Goal: Use online tool/utility: Utilize a website feature to perform a specific function

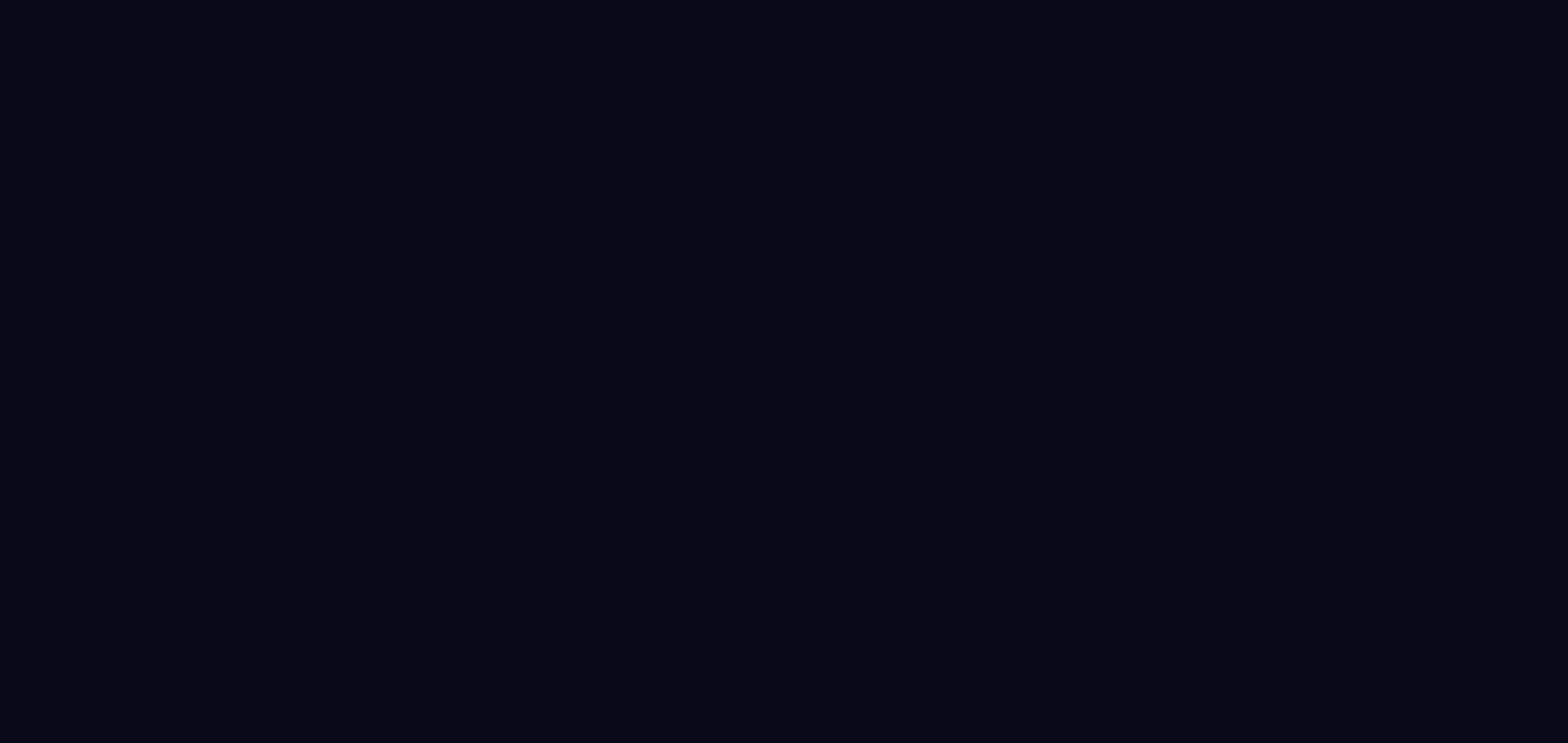
select select "****"
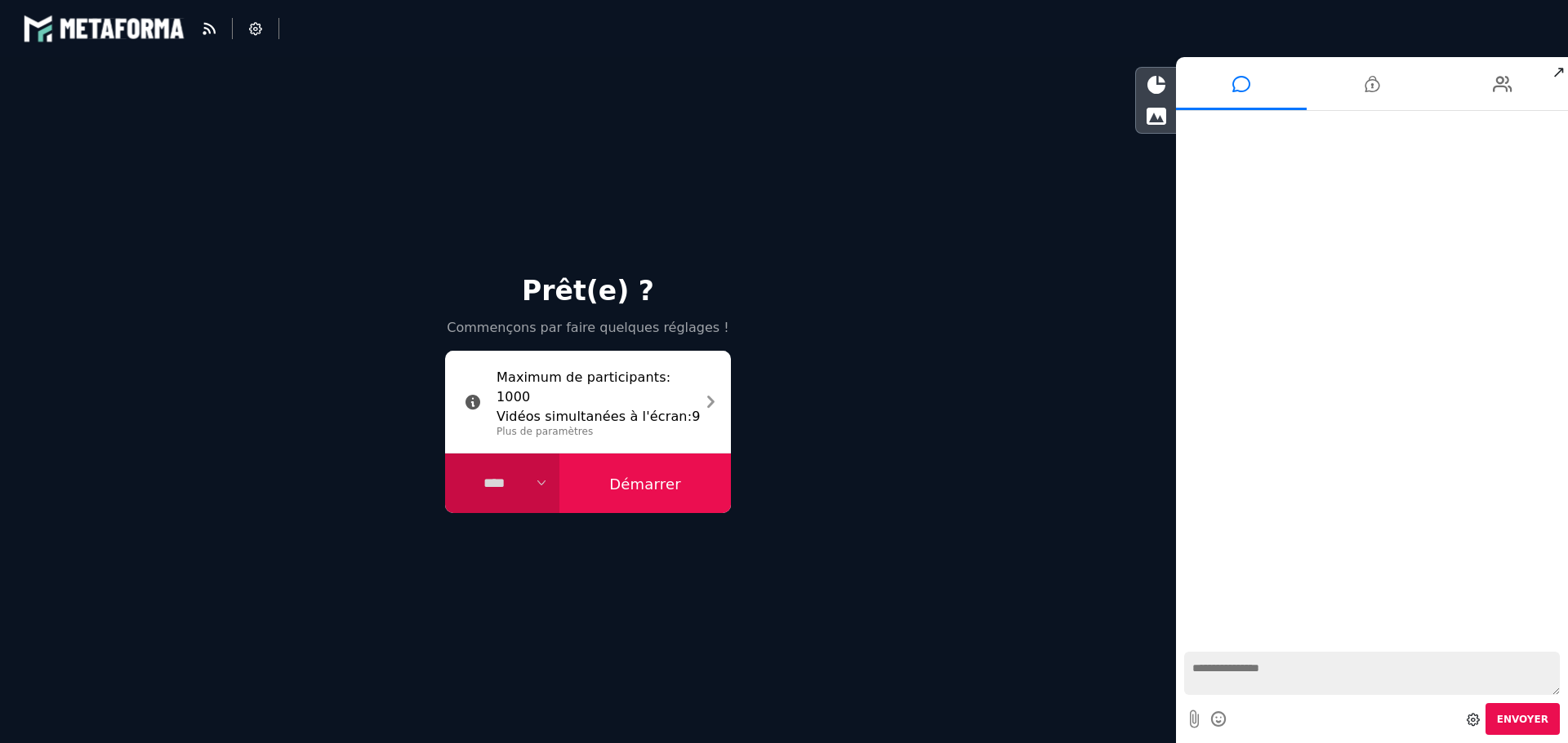
click at [654, 493] on button "Démarrer" at bounding box center [645, 483] width 172 height 61
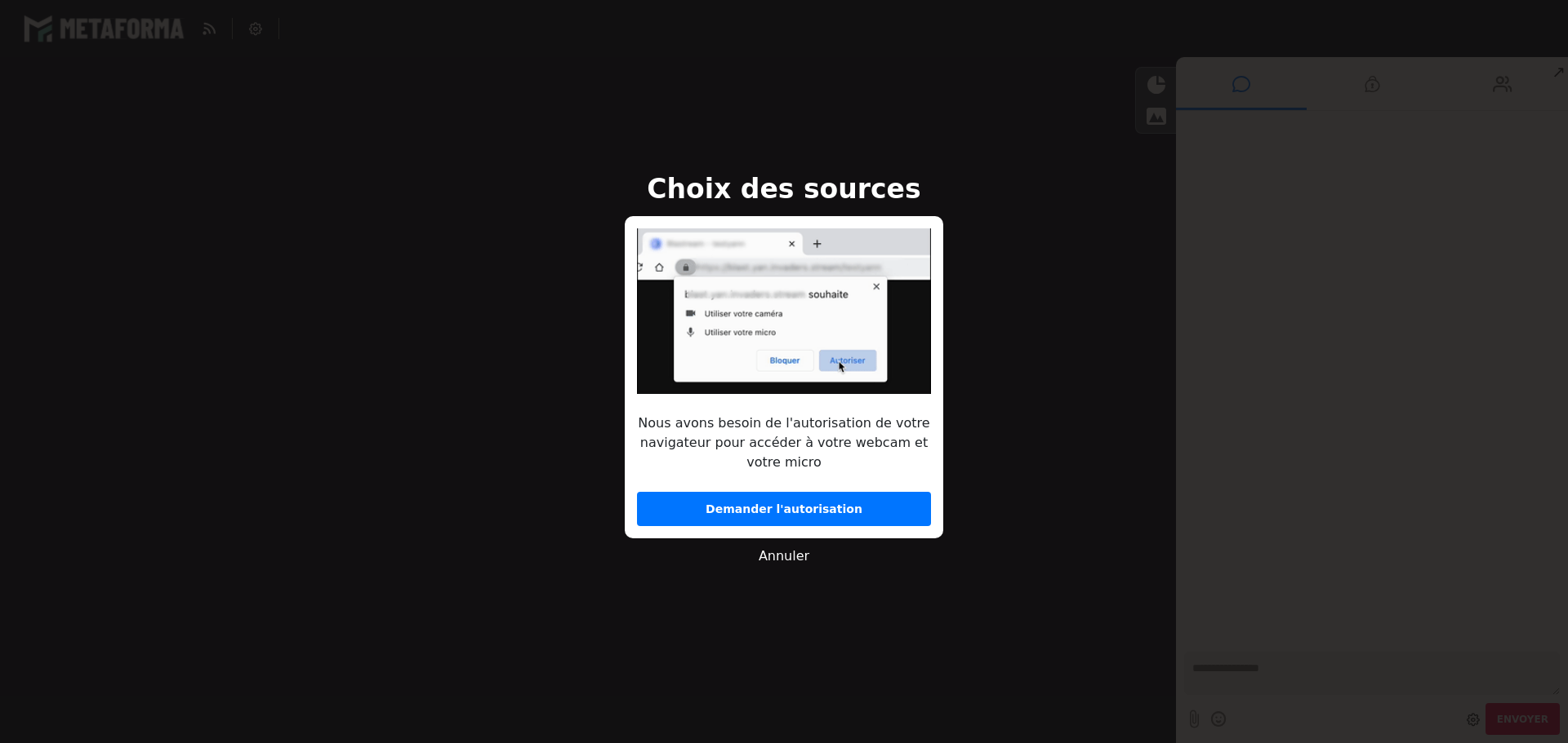
click at [684, 503] on button "Demander l'autorisation" at bounding box center [784, 509] width 294 height 35
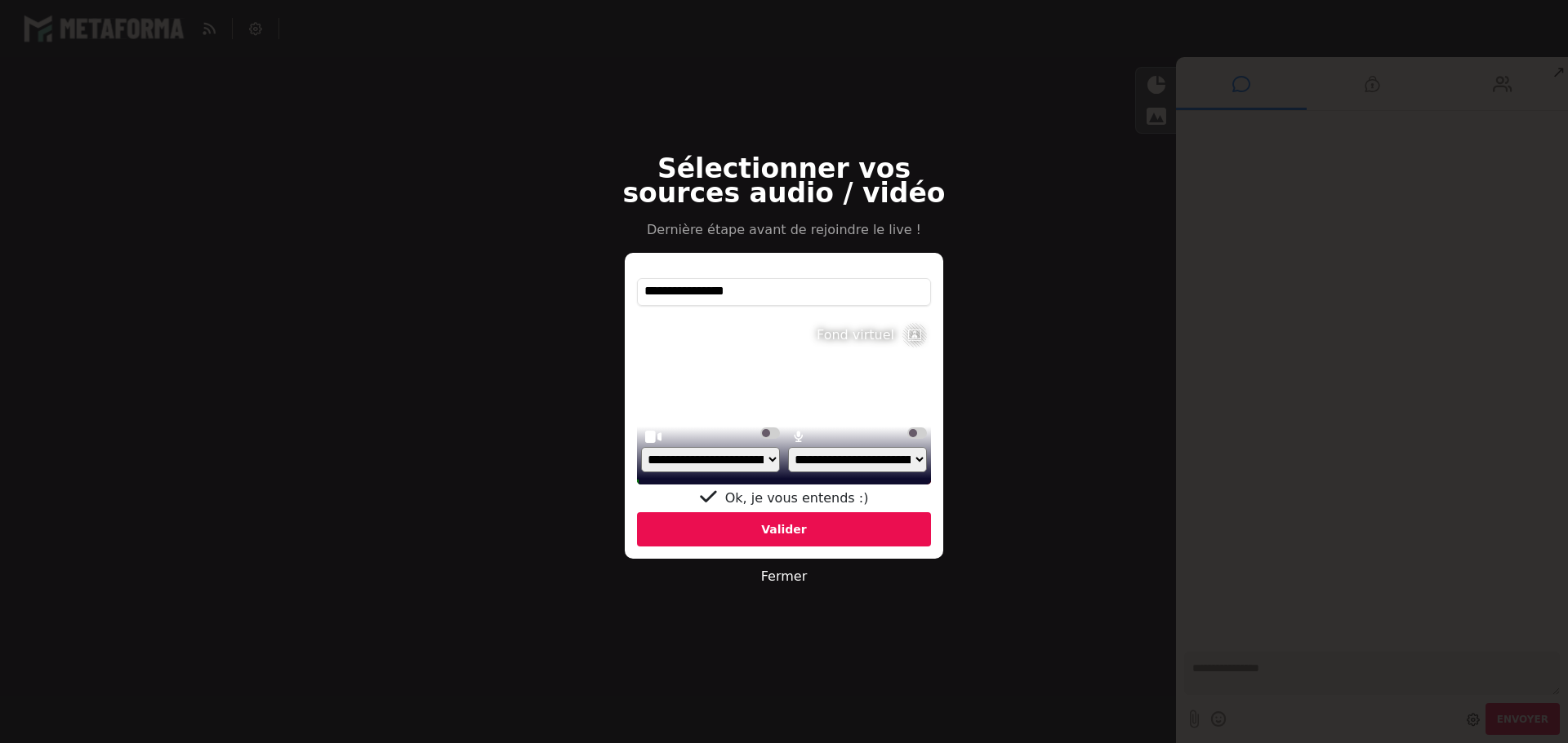
click at [727, 529] on div "Valider" at bounding box center [784, 530] width 294 height 35
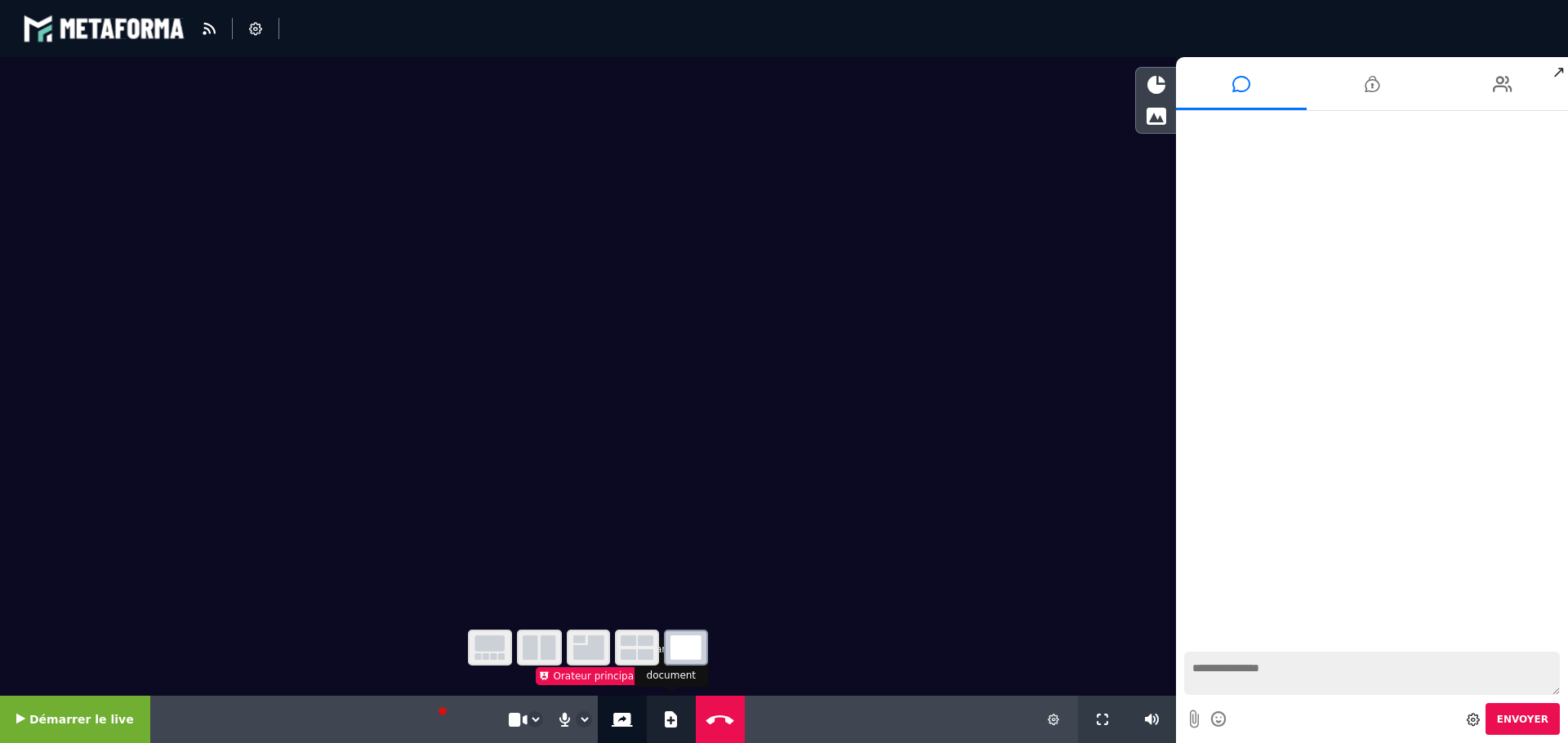
click at [664, 720] on icon at bounding box center [670, 719] width 13 height 16
select select "****"
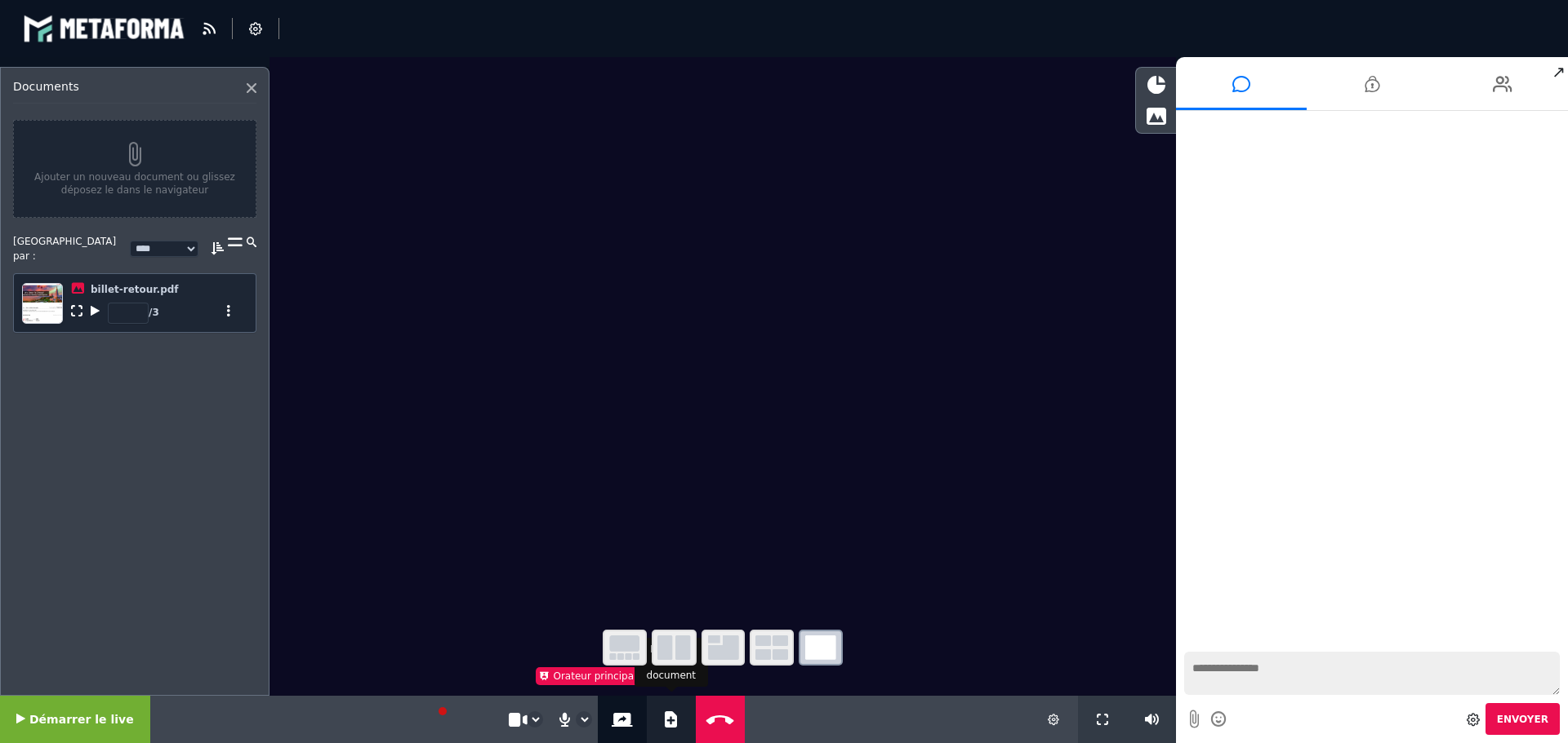
click at [664, 719] on icon at bounding box center [670, 719] width 13 height 16
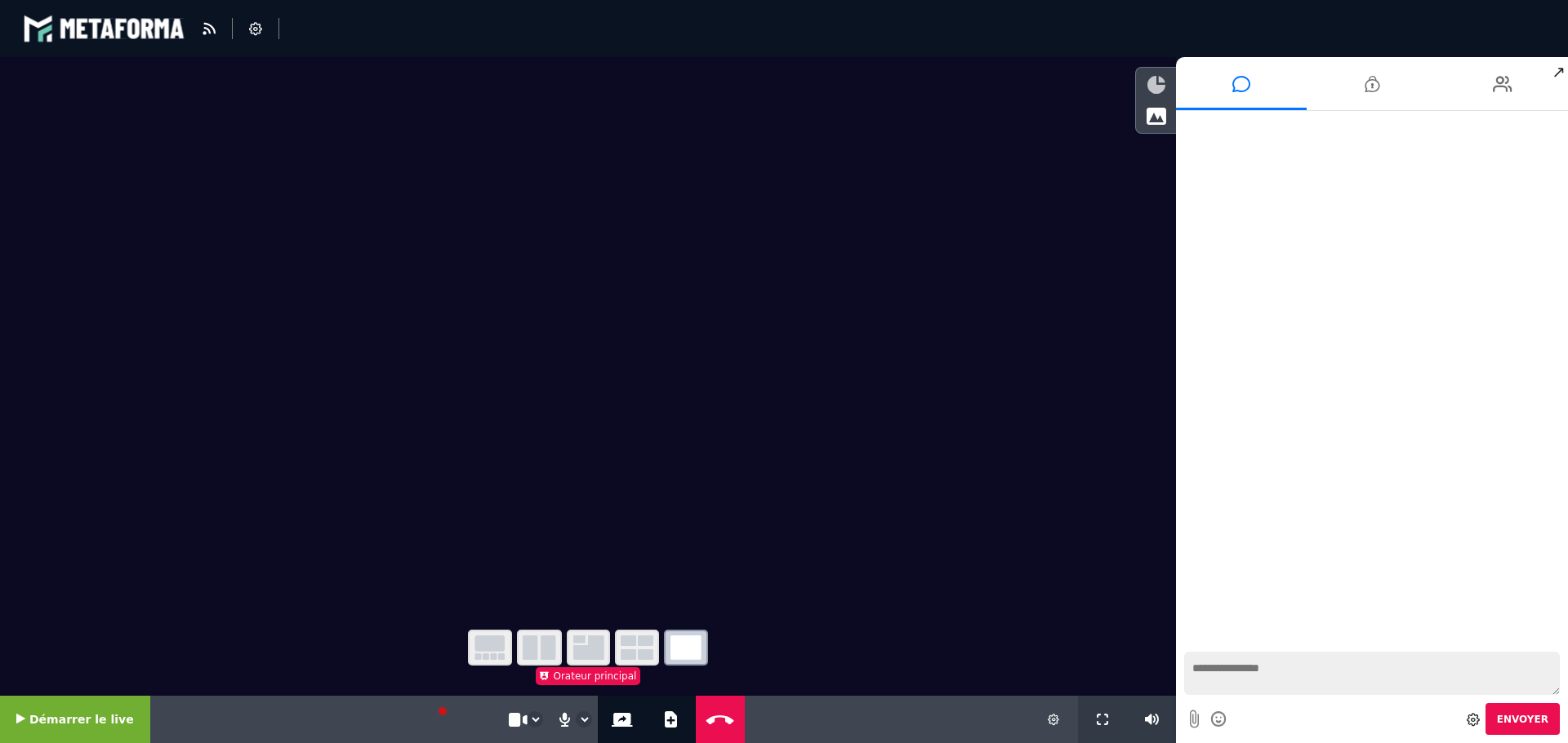
click at [1157, 91] on icon at bounding box center [1156, 85] width 18 height 18
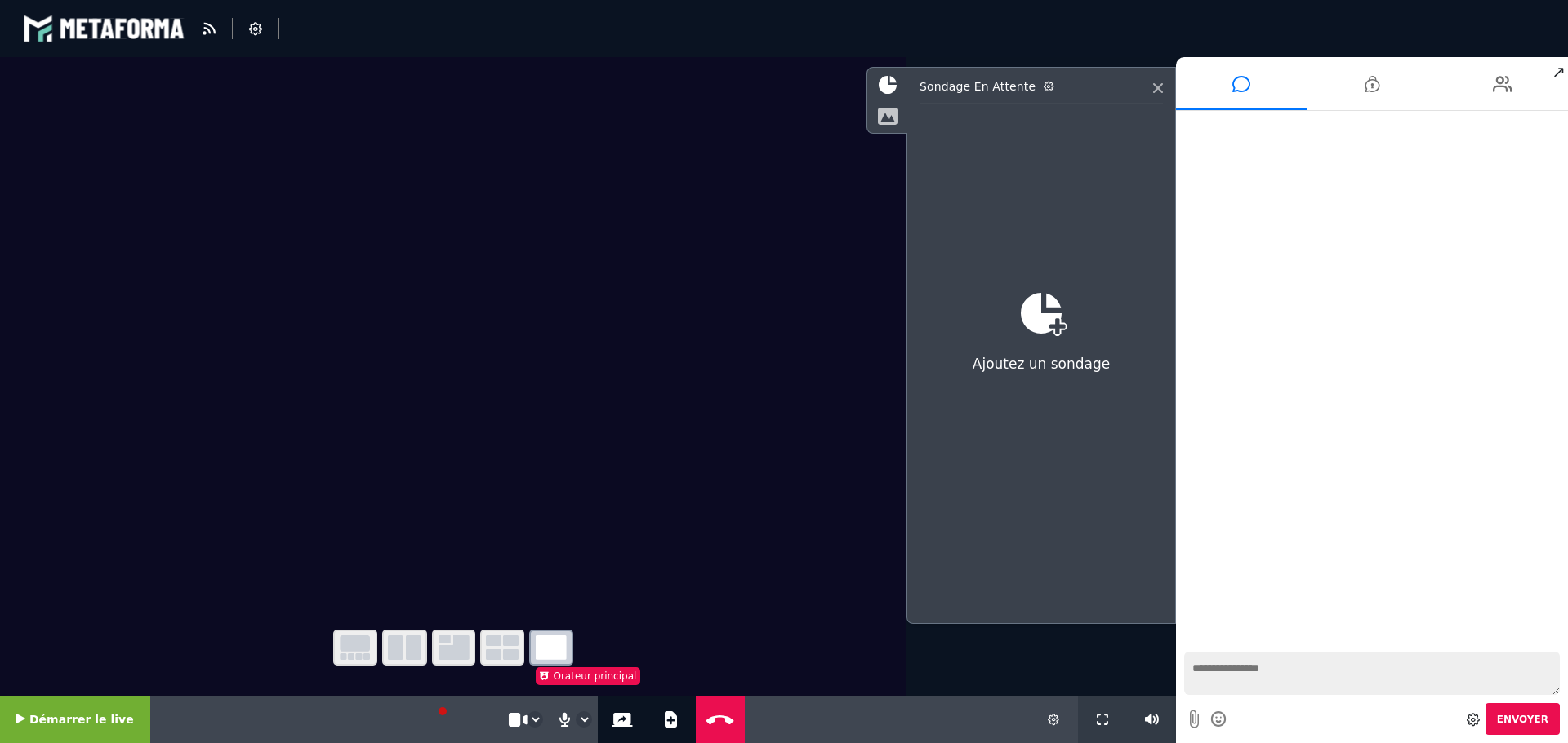
click at [890, 118] on icon at bounding box center [886, 116] width 20 height 18
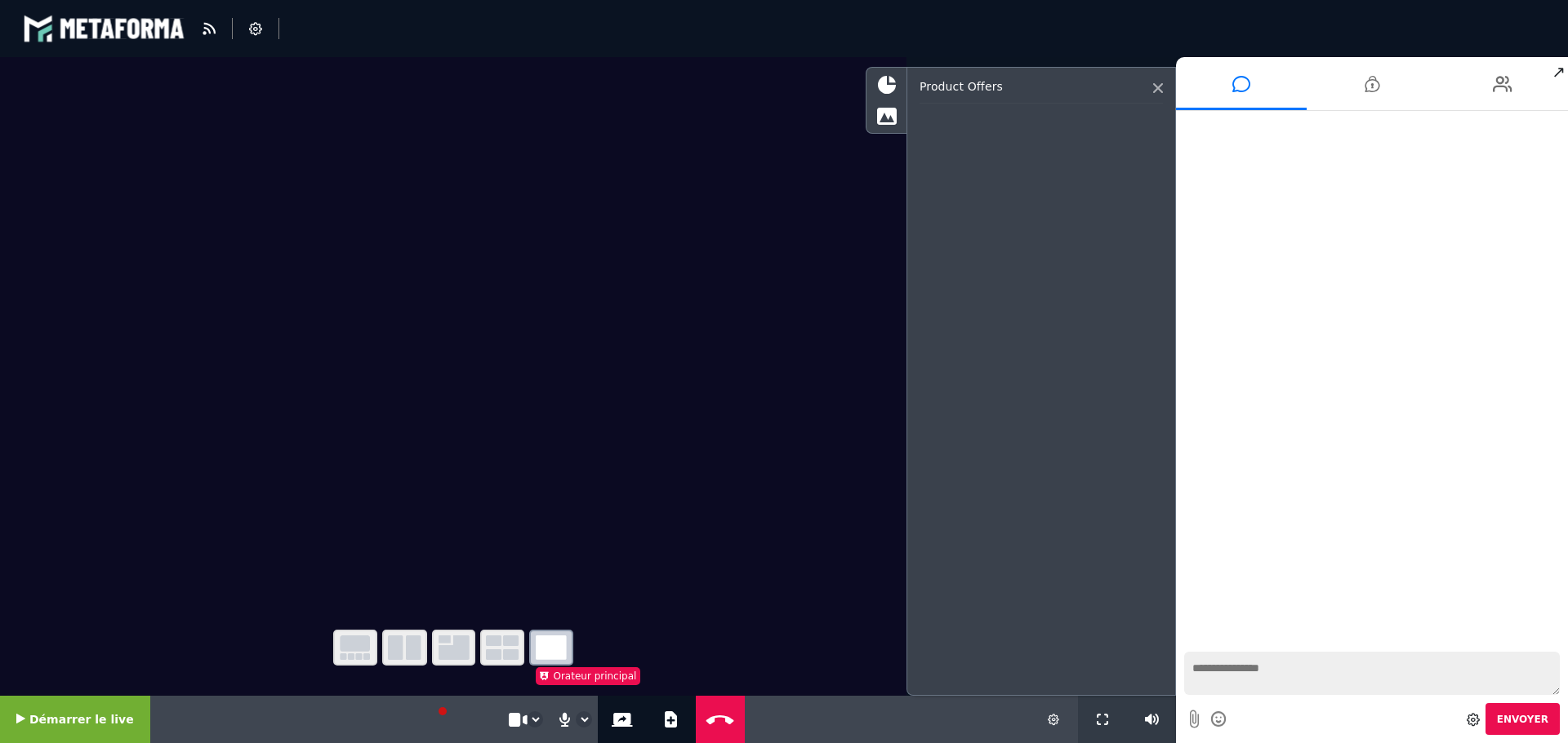
click at [1156, 89] on icon at bounding box center [1158, 88] width 10 height 10
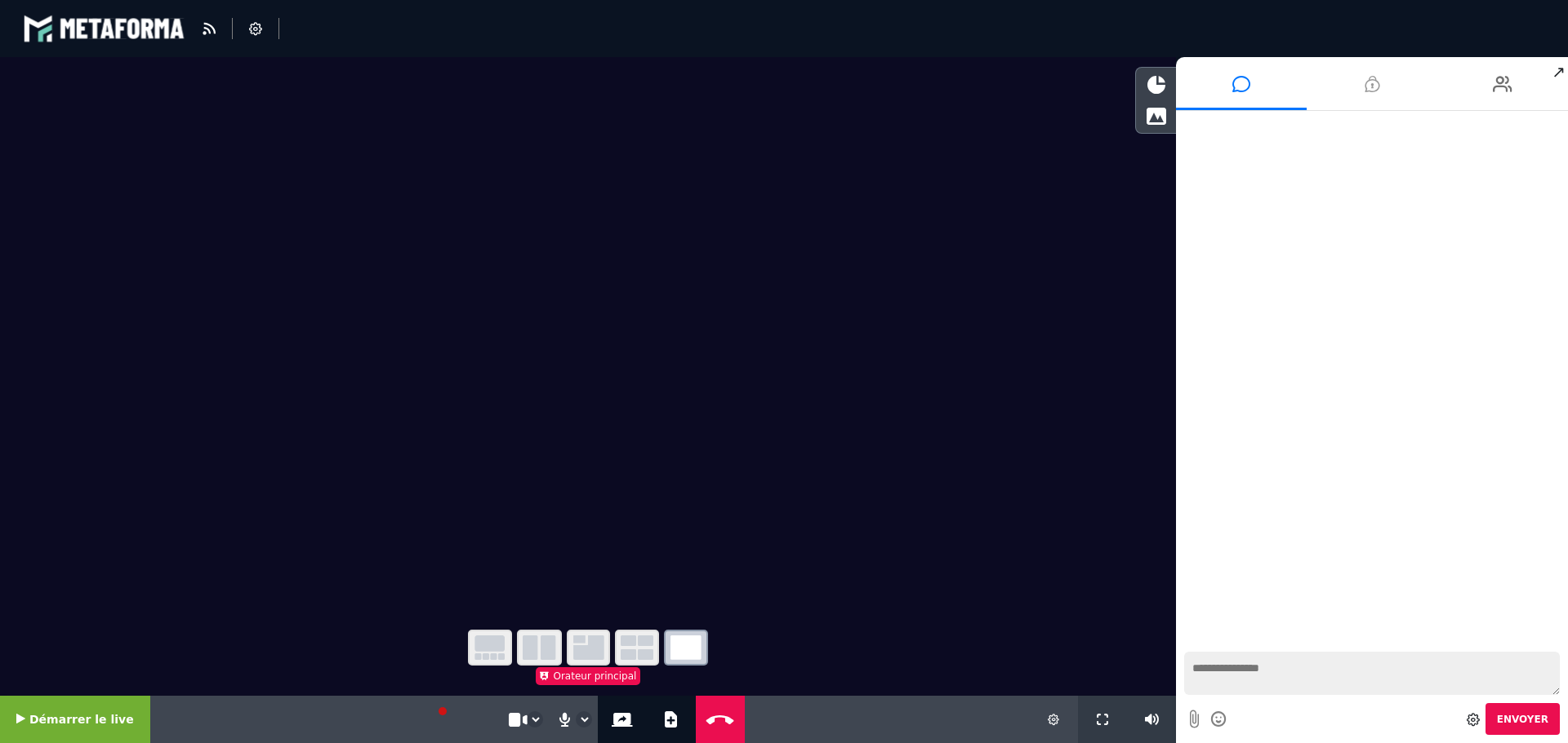
click at [1356, 84] on li at bounding box center [1371, 83] width 130 height 53
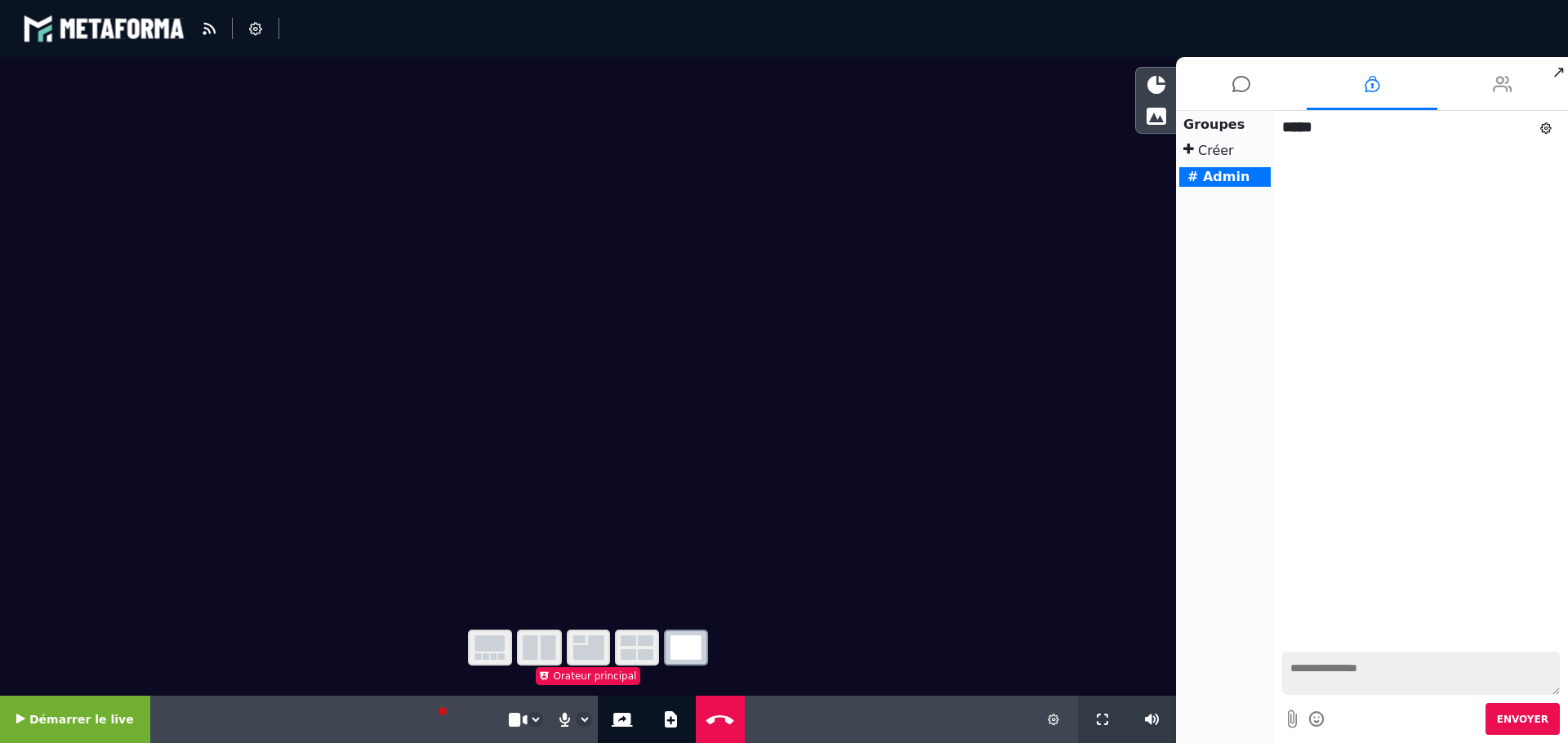
click at [1489, 80] on li at bounding box center [1501, 83] width 130 height 53
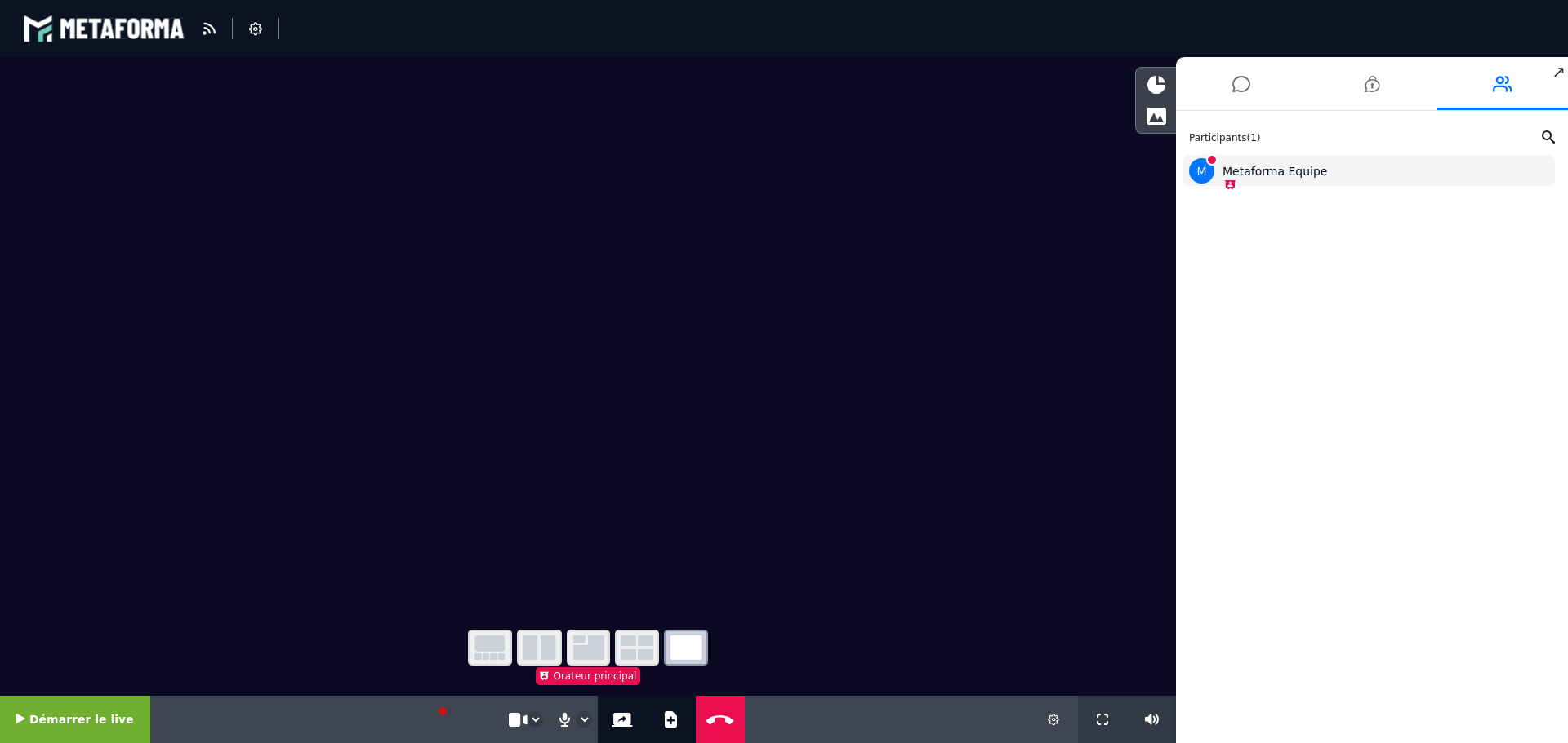
click at [1358, 167] on div "M Metaforma Equipe" at bounding box center [1368, 171] width 359 height 25
click at [1254, 172] on div "M Metaforma Equipe" at bounding box center [1368, 171] width 359 height 25
click at [1381, 82] on li at bounding box center [1371, 83] width 130 height 53
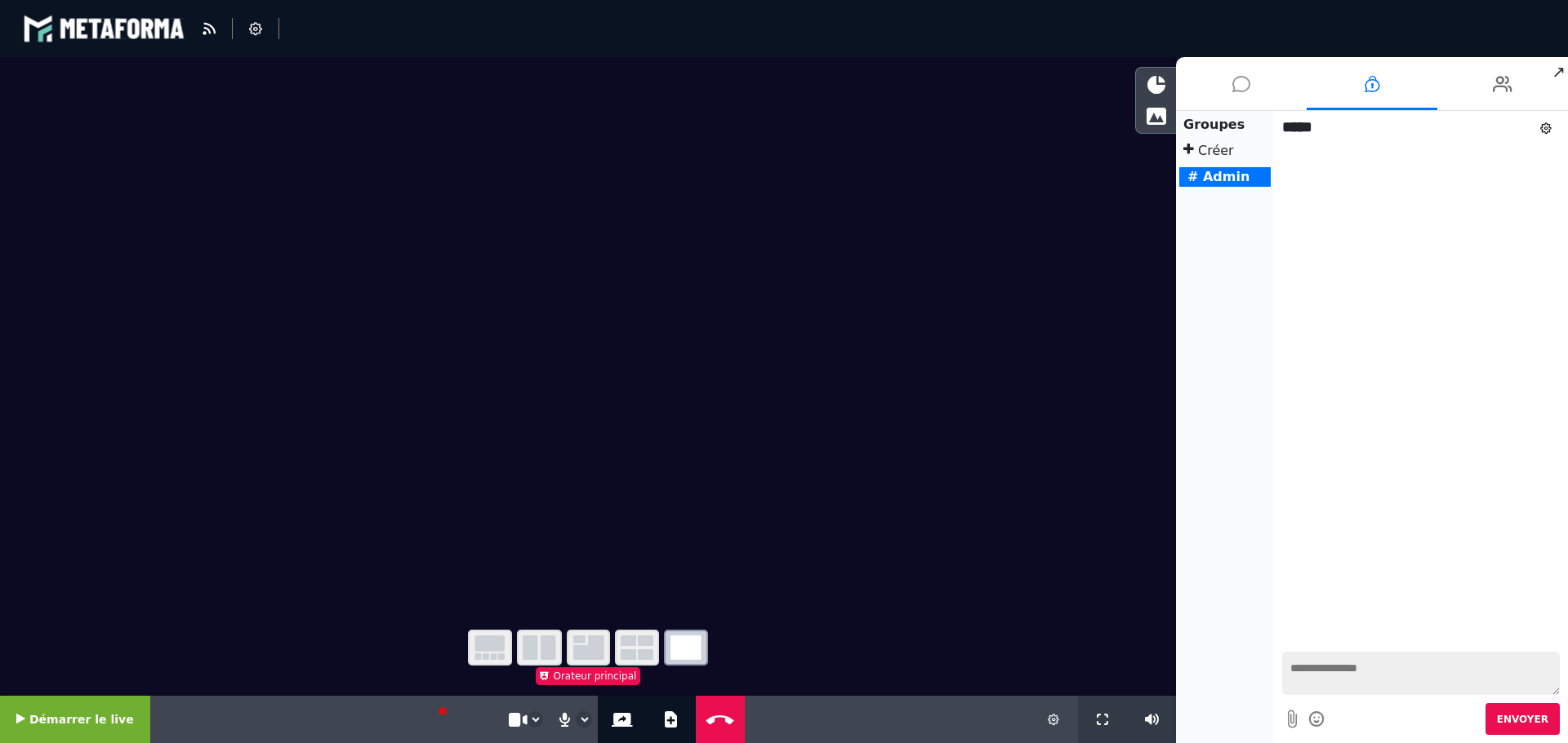
click at [1254, 96] on li at bounding box center [1241, 83] width 130 height 53
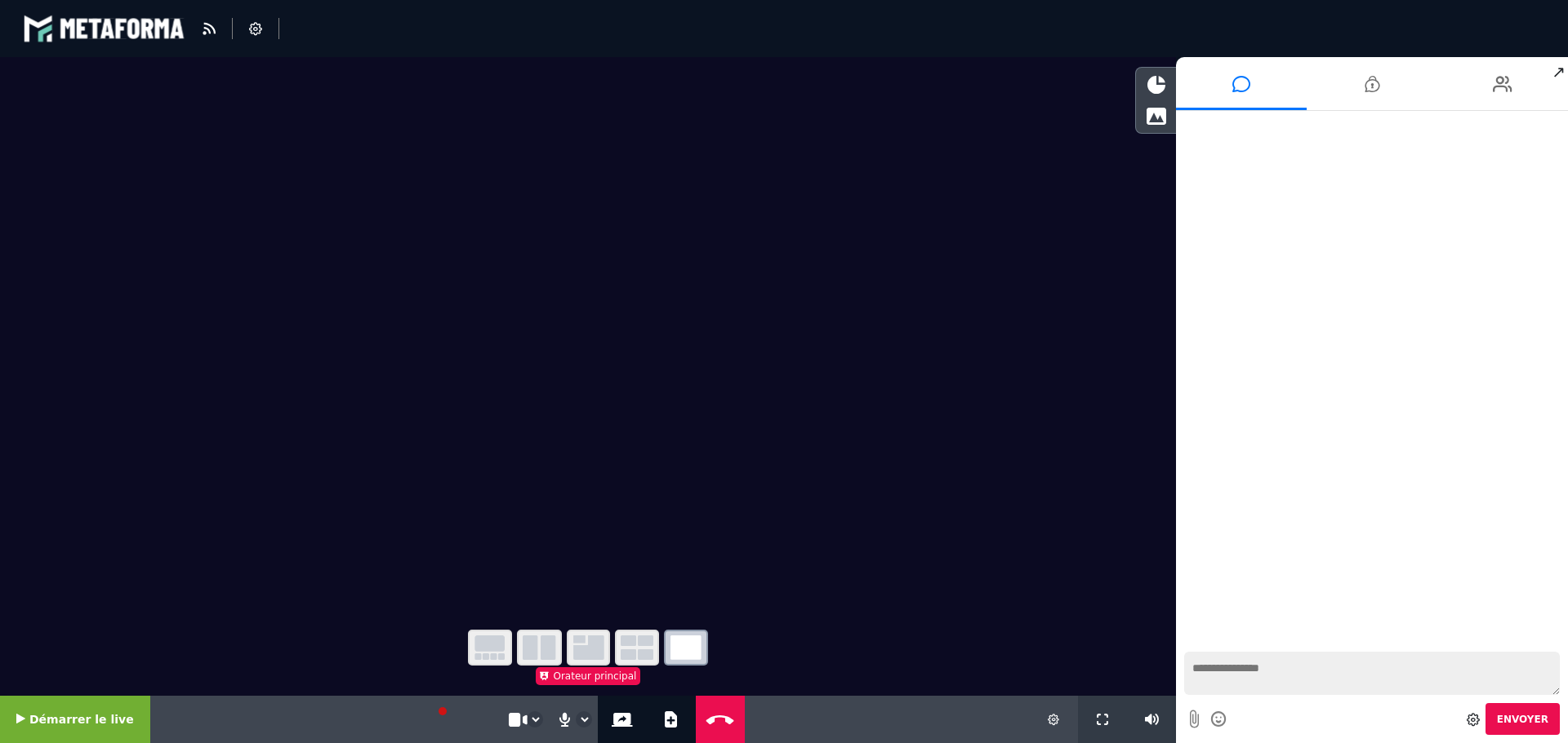
click at [1560, 81] on span "↗" at bounding box center [1557, 71] width 18 height 29
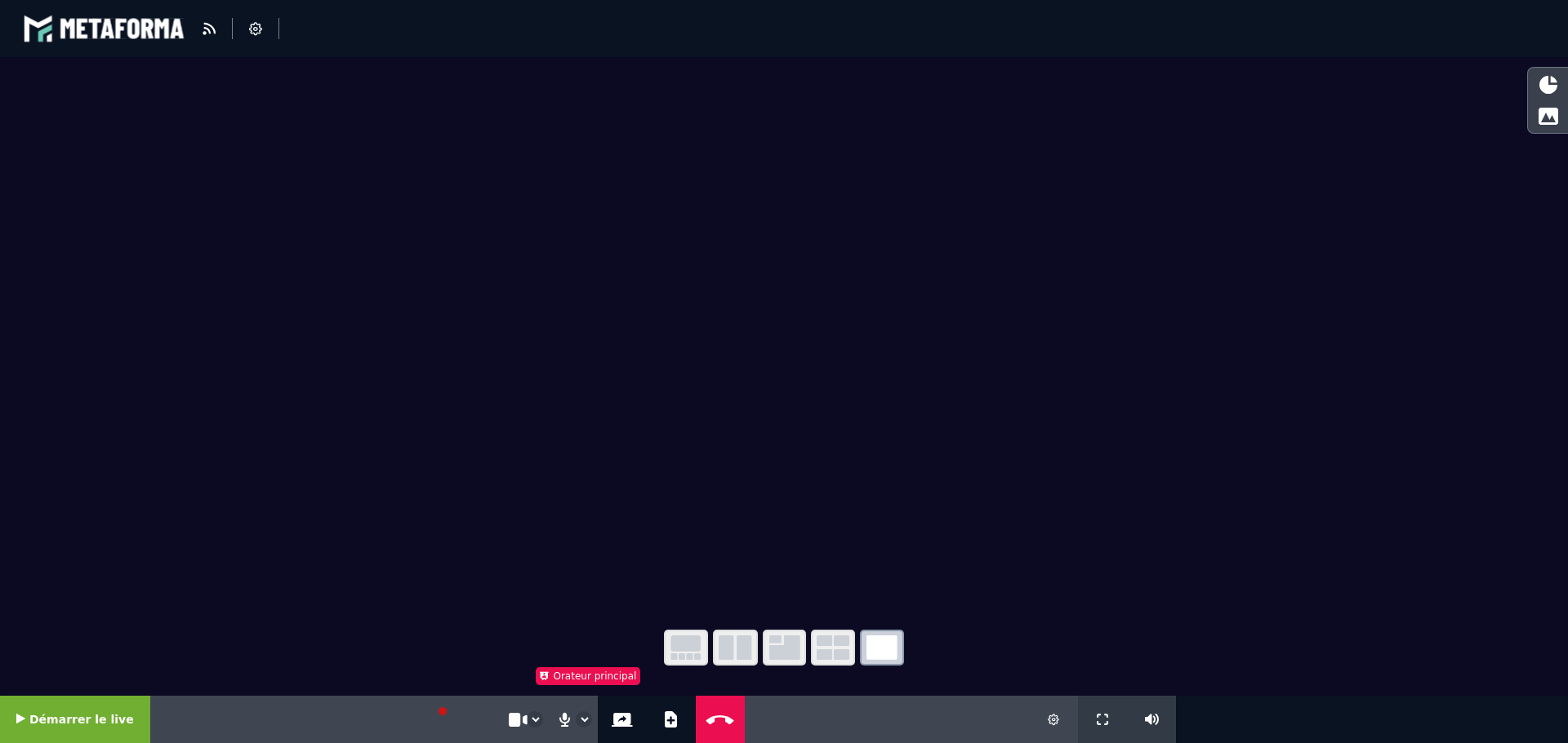
click at [1556, 98] on div at bounding box center [1547, 102] width 40 height 62
click at [1542, 126] on div at bounding box center [1547, 116] width 40 height 28
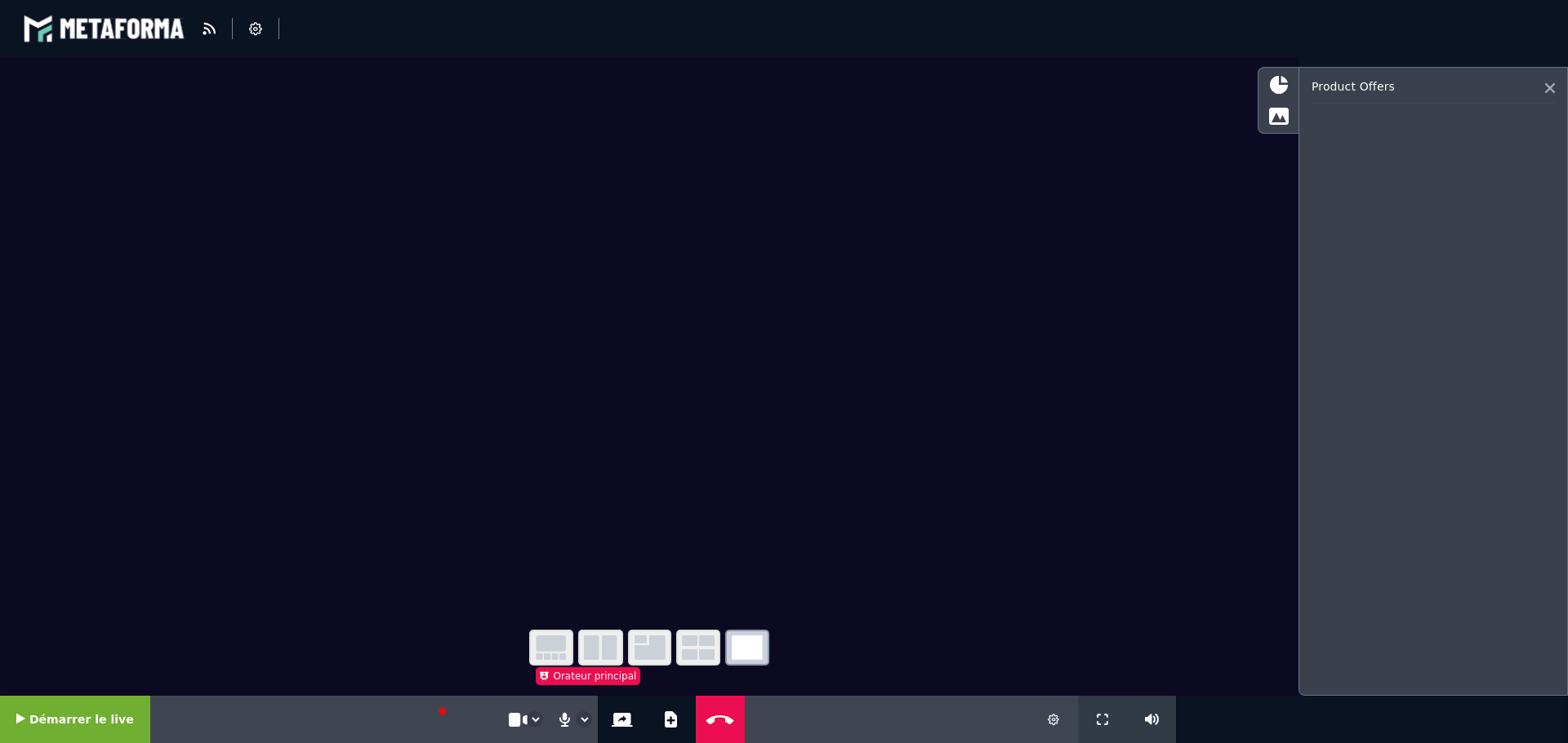
click at [1538, 91] on div "Product offers" at bounding box center [1433, 92] width 243 height 24
click at [1557, 87] on div "Product offers" at bounding box center [1433, 381] width 269 height 629
click at [1549, 87] on icon at bounding box center [1550, 88] width 10 height 10
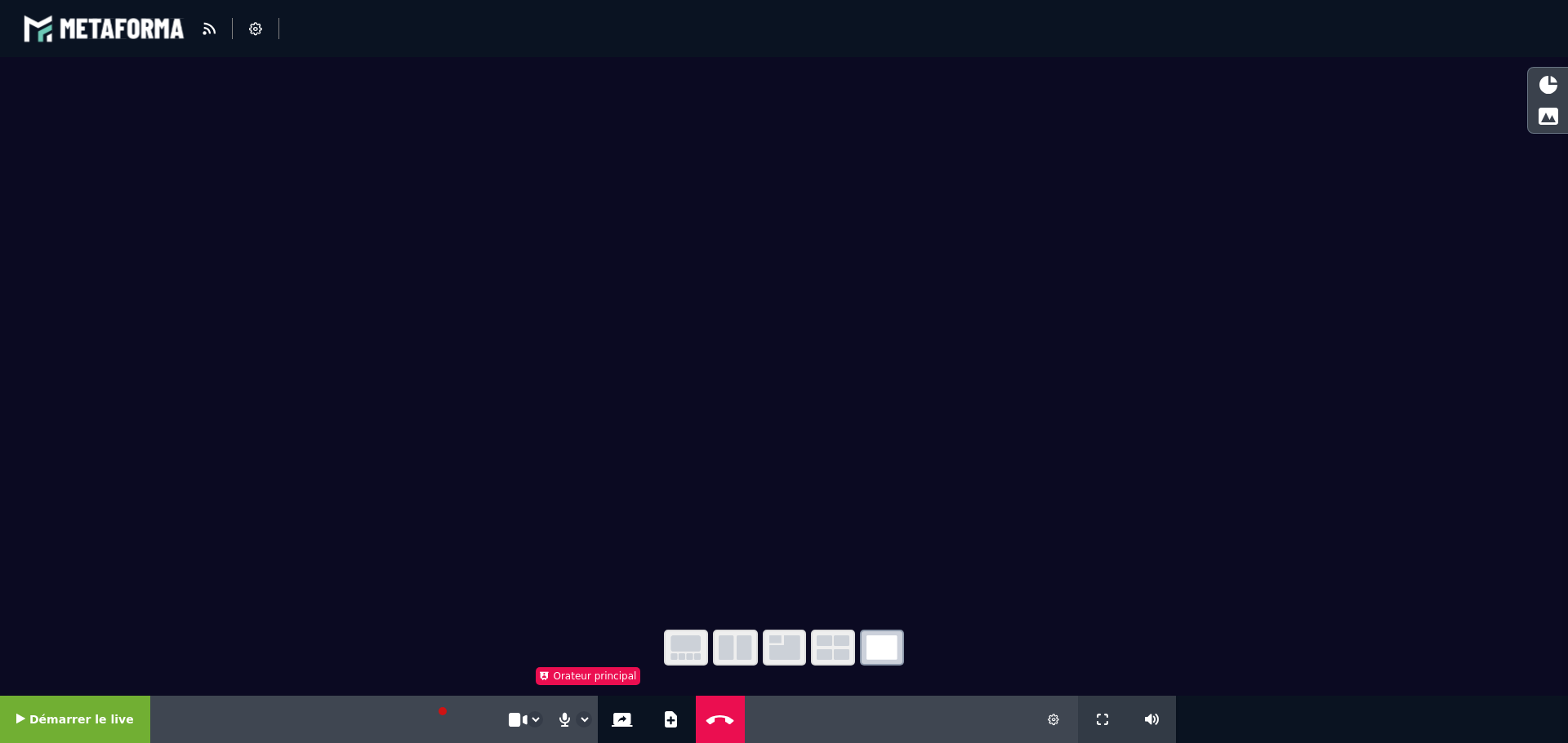
click at [1051, 718] on icon at bounding box center [1053, 720] width 12 height 12
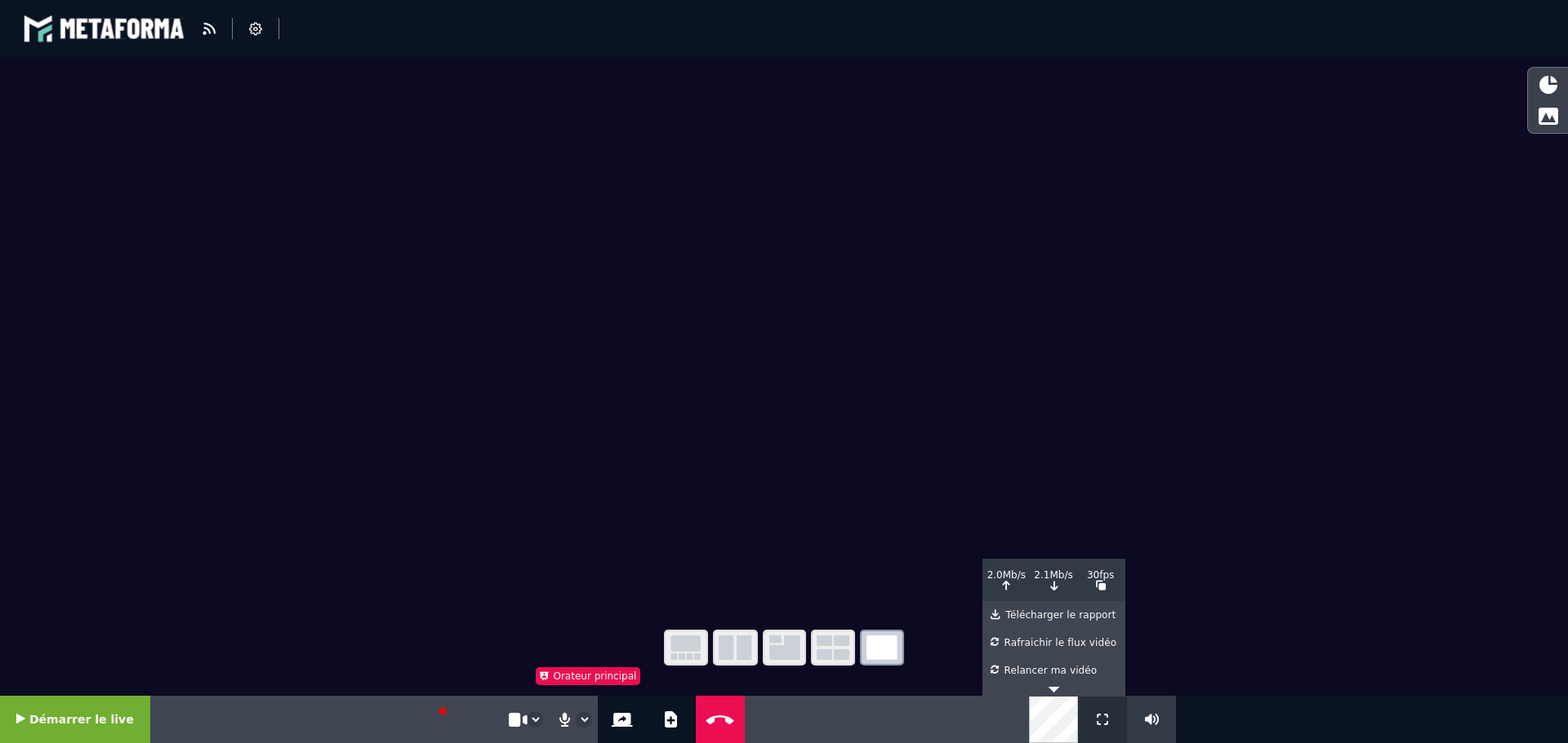
click at [1109, 721] on button at bounding box center [1102, 719] width 18 height 47
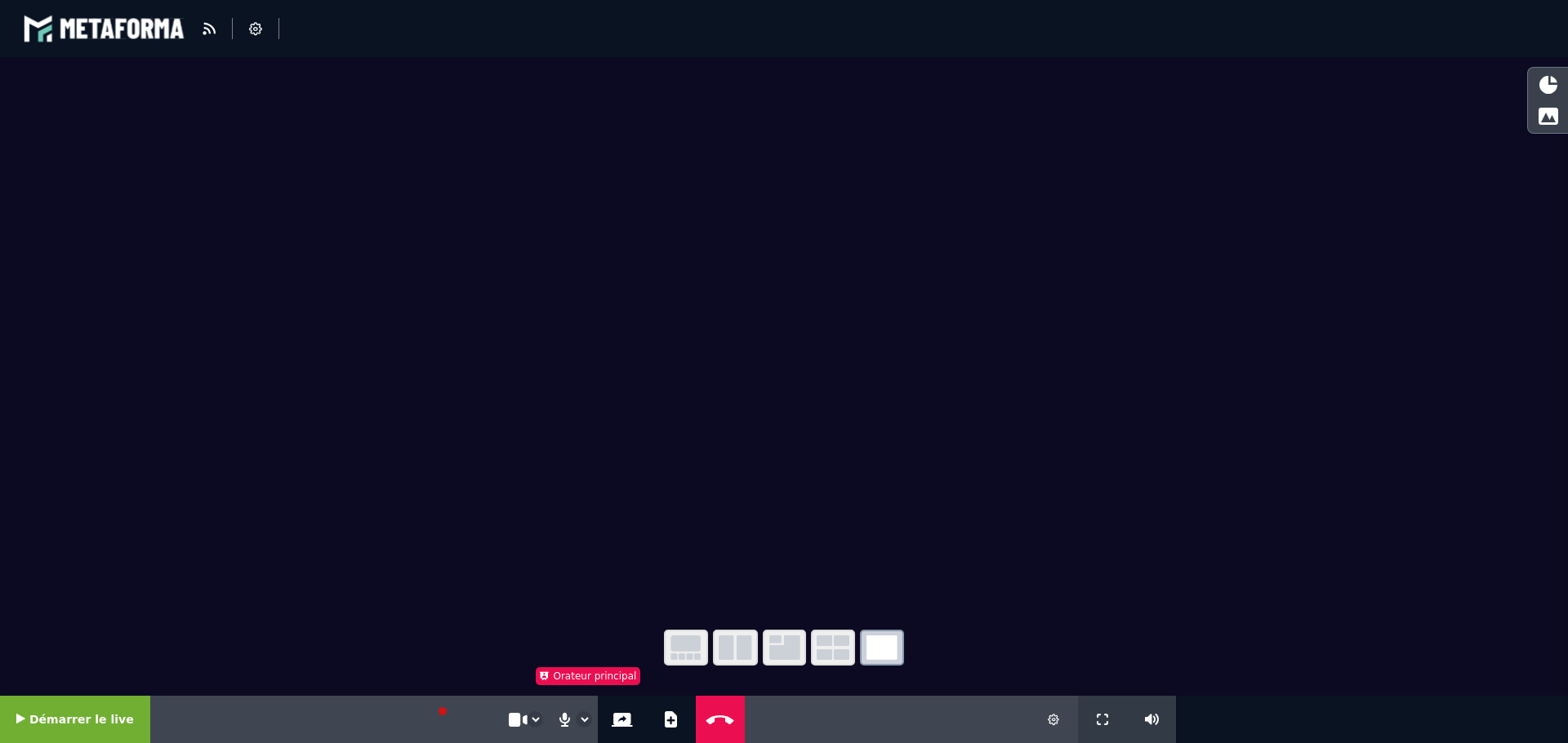
click at [1556, 127] on div at bounding box center [1547, 116] width 40 height 28
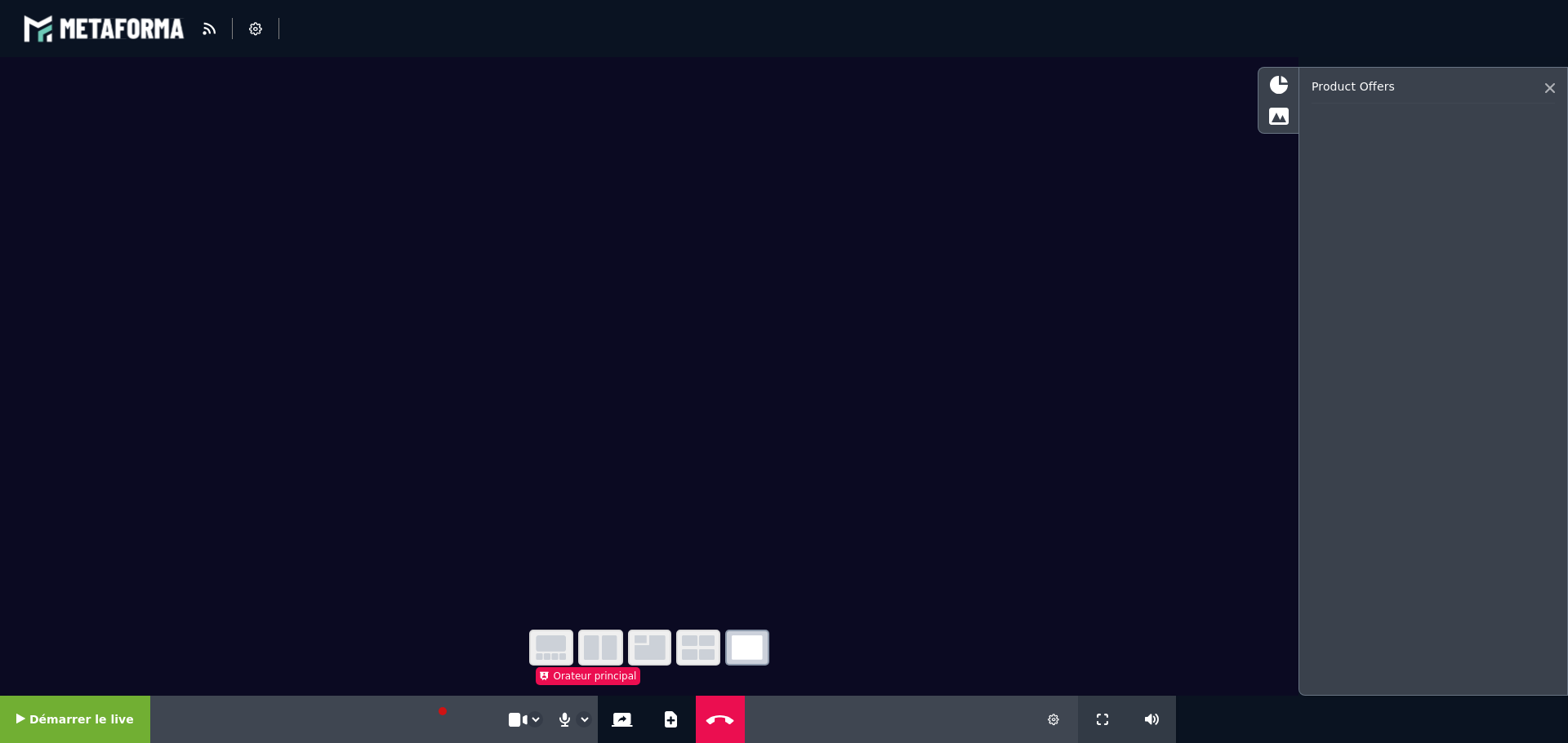
click at [1539, 86] on div "Product offers" at bounding box center [1433, 92] width 243 height 24
click at [1549, 80] on div "Product offers" at bounding box center [1433, 92] width 243 height 24
click at [1551, 88] on icon at bounding box center [1550, 88] width 10 height 10
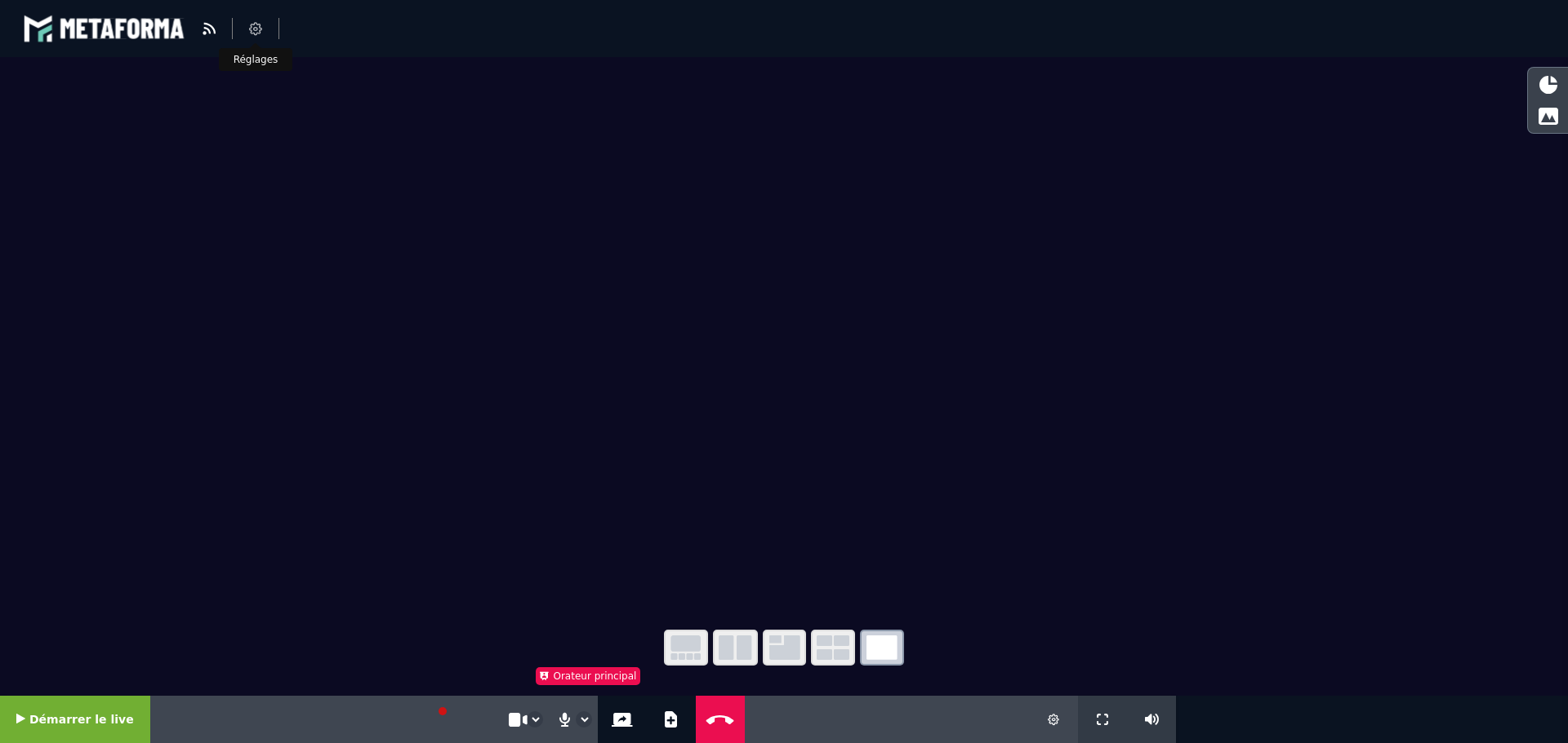
click at [259, 30] on icon at bounding box center [256, 29] width 14 height 14
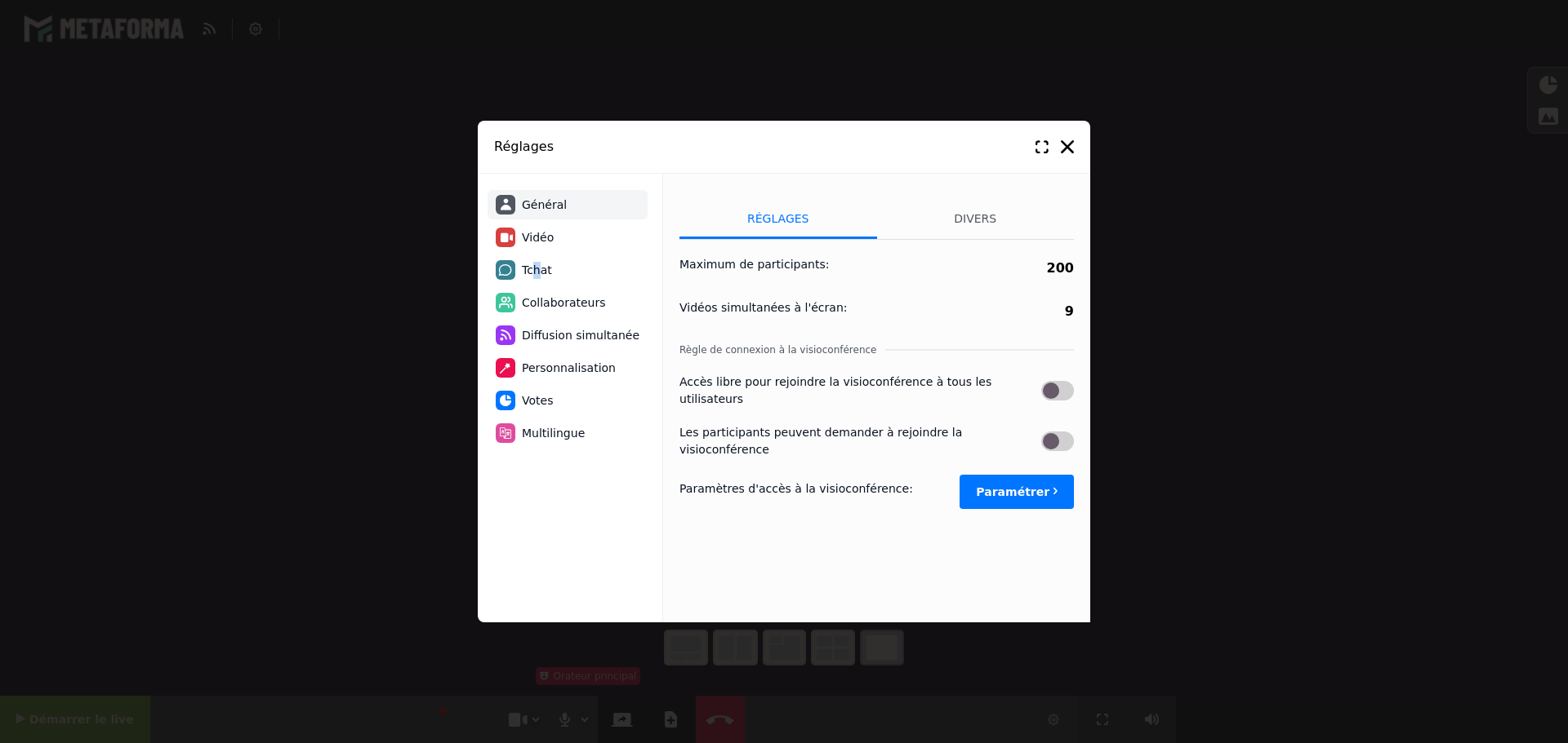
click at [536, 283] on li "Tchat" at bounding box center [568, 270] width 160 height 29
select select "**********"
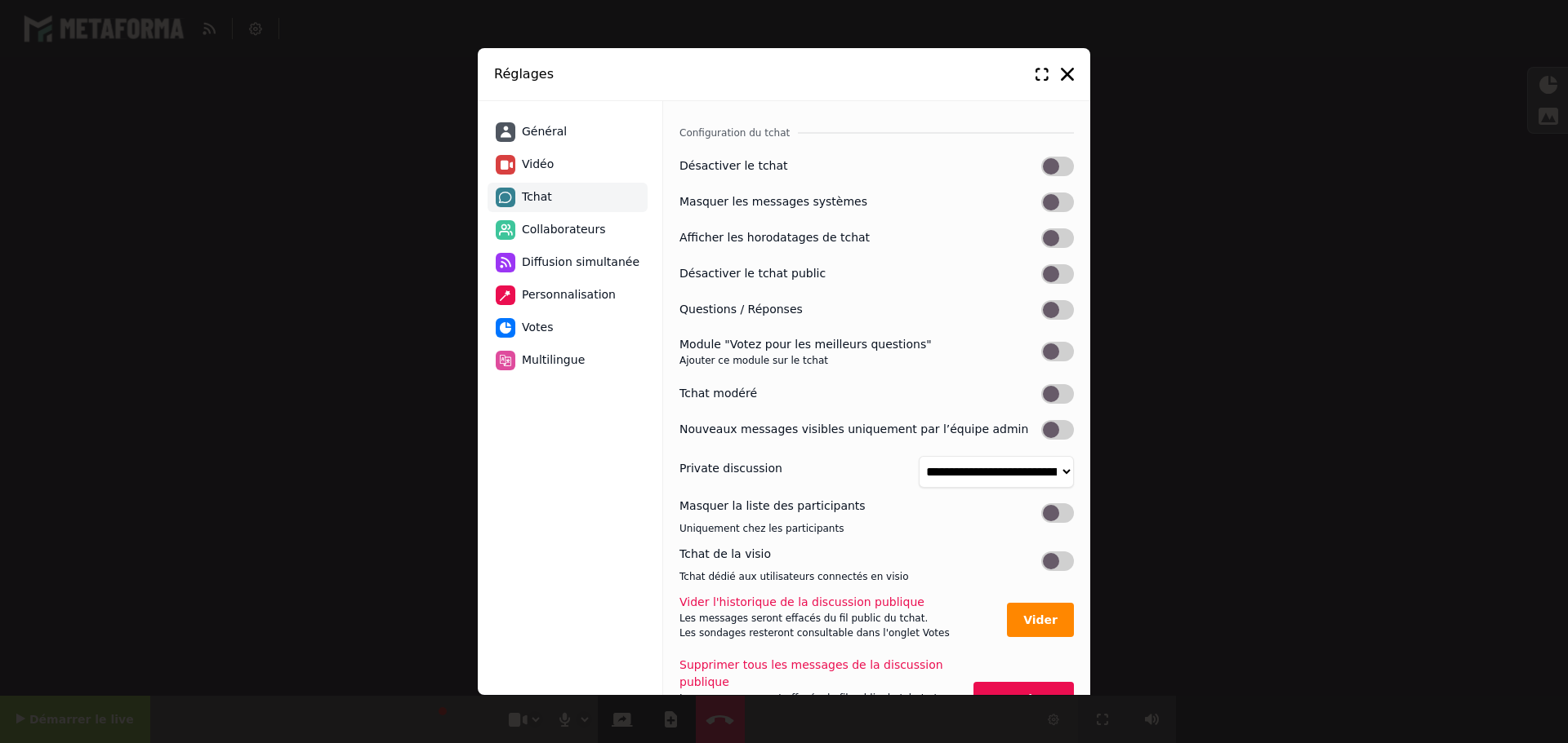
click at [1354, 299] on div "**********" at bounding box center [784, 372] width 1568 height 743
click at [1354, 300] on div "**********" at bounding box center [784, 372] width 1568 height 743
click at [1063, 65] on div "Réglages" at bounding box center [784, 74] width 612 height 53
click at [1063, 69] on icon at bounding box center [1068, 74] width 14 height 14
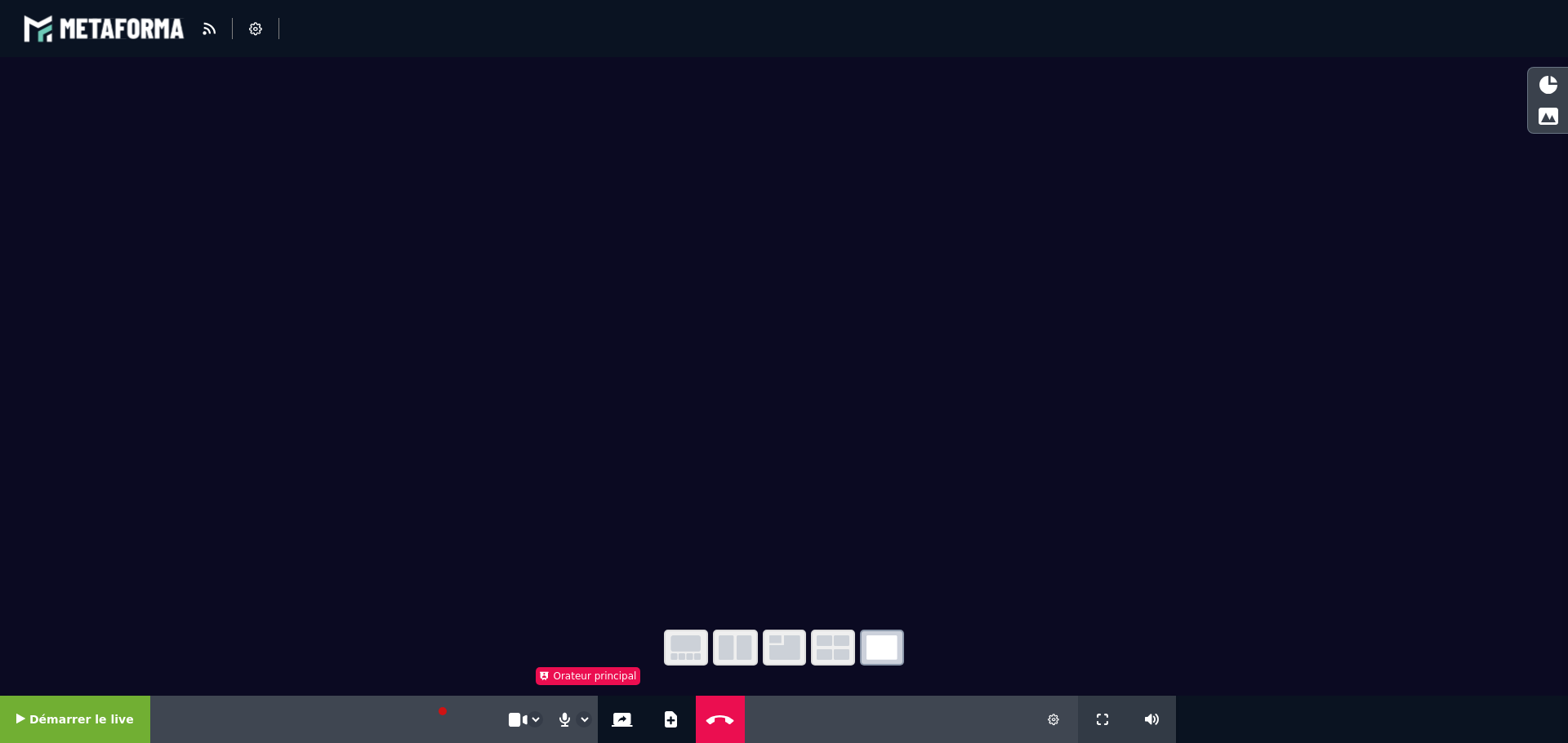
click at [794, 653] on icon "button" at bounding box center [785, 647] width 31 height 24
click at [676, 661] on button "button" at bounding box center [686, 647] width 44 height 36
click at [1548, 118] on icon at bounding box center [1547, 116] width 20 height 18
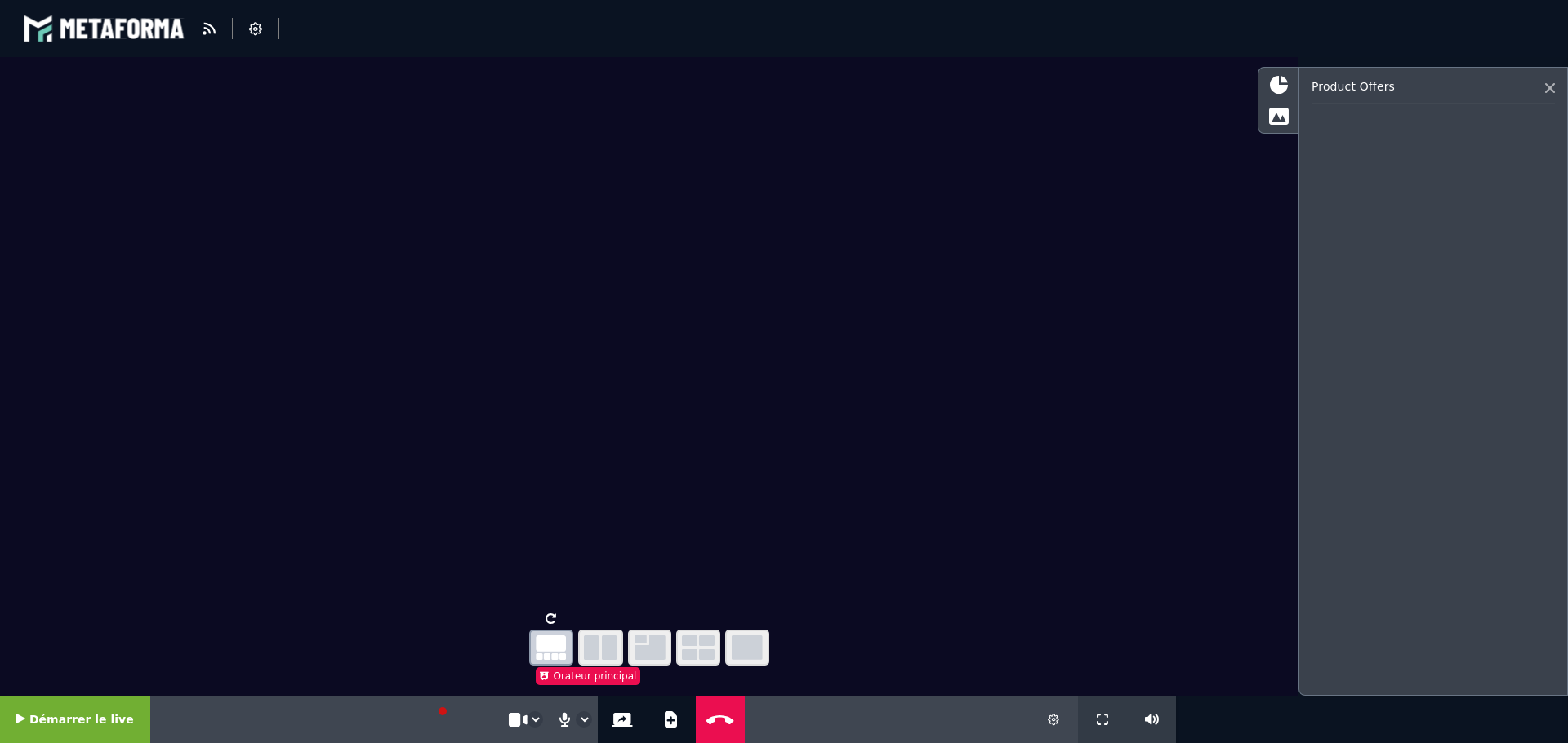
click at [1271, 69] on div at bounding box center [1277, 99] width 41 height 67
click at [1274, 87] on icon at bounding box center [1278, 85] width 18 height 18
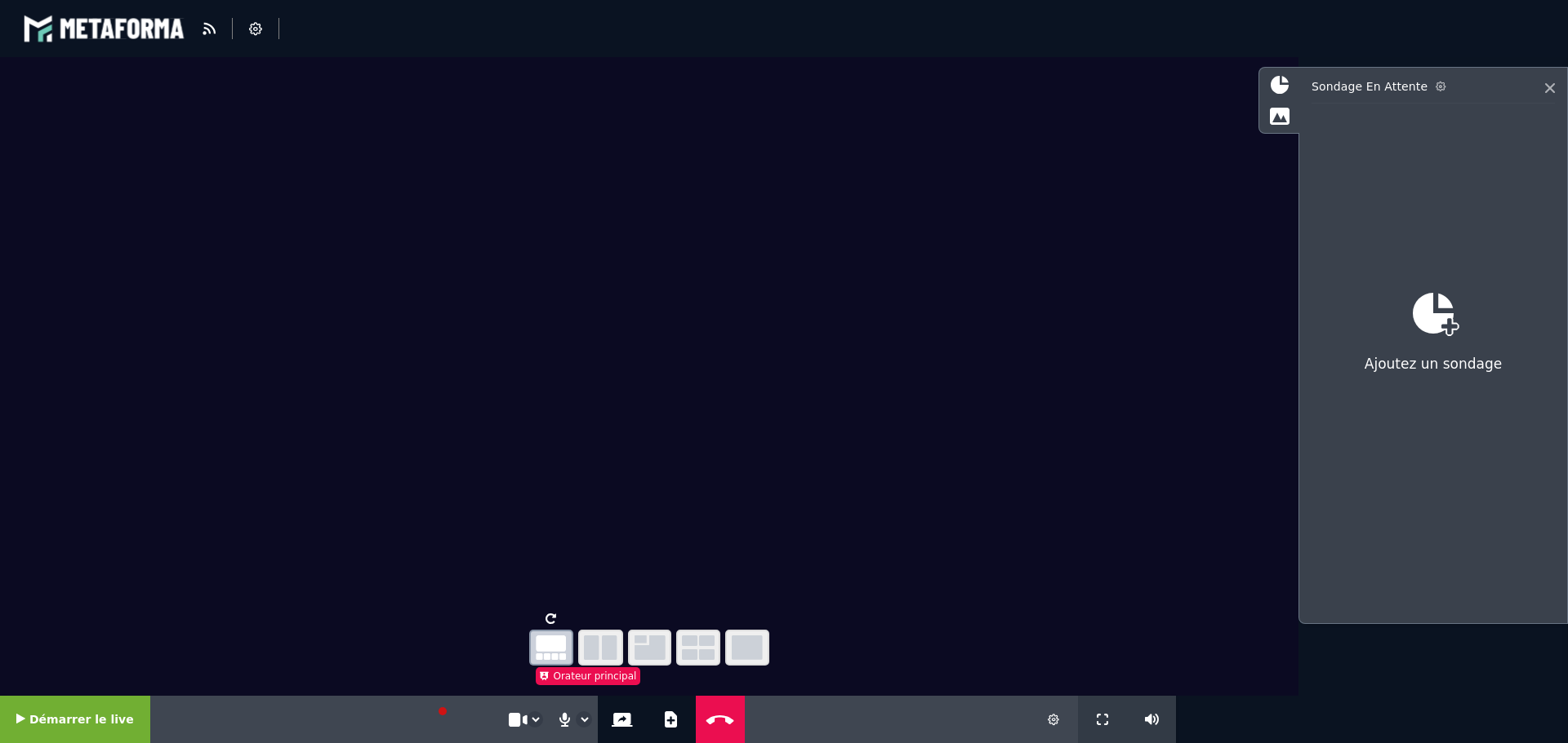
click at [1436, 86] on icon at bounding box center [1441, 87] width 10 height 10
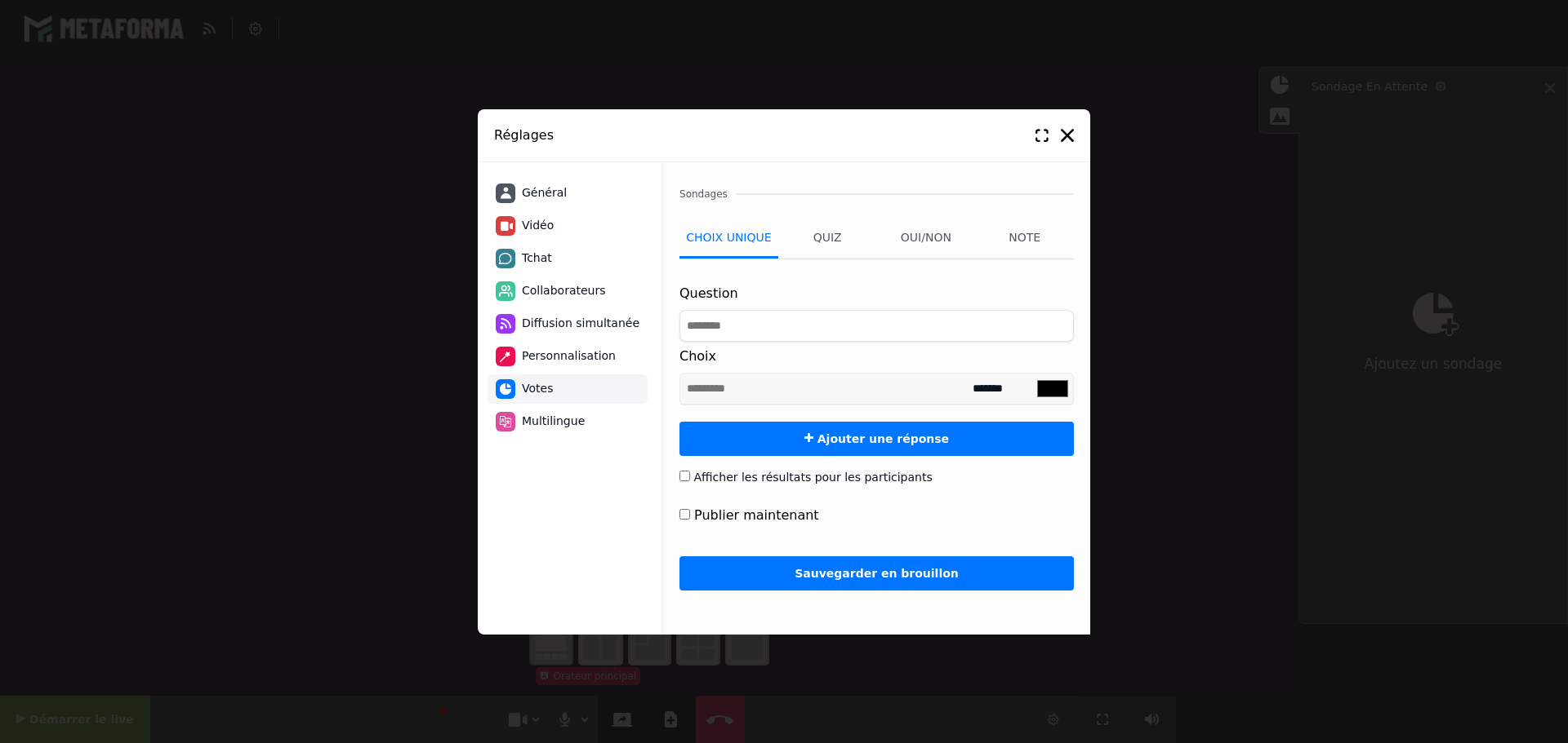
click at [588, 261] on li "Tchat" at bounding box center [568, 259] width 160 height 29
select select "**********"
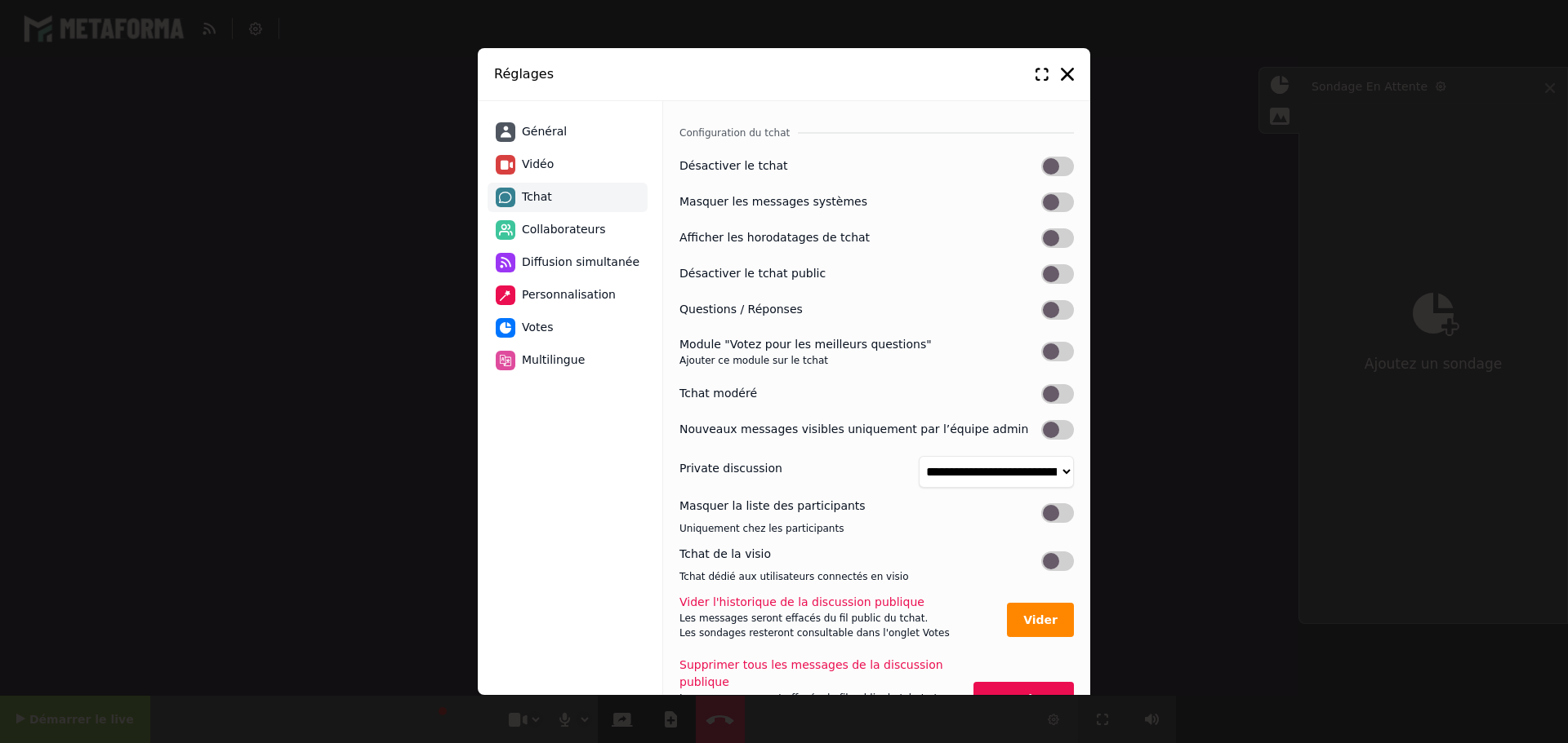
click at [1061, 168] on label at bounding box center [1057, 166] width 33 height 19
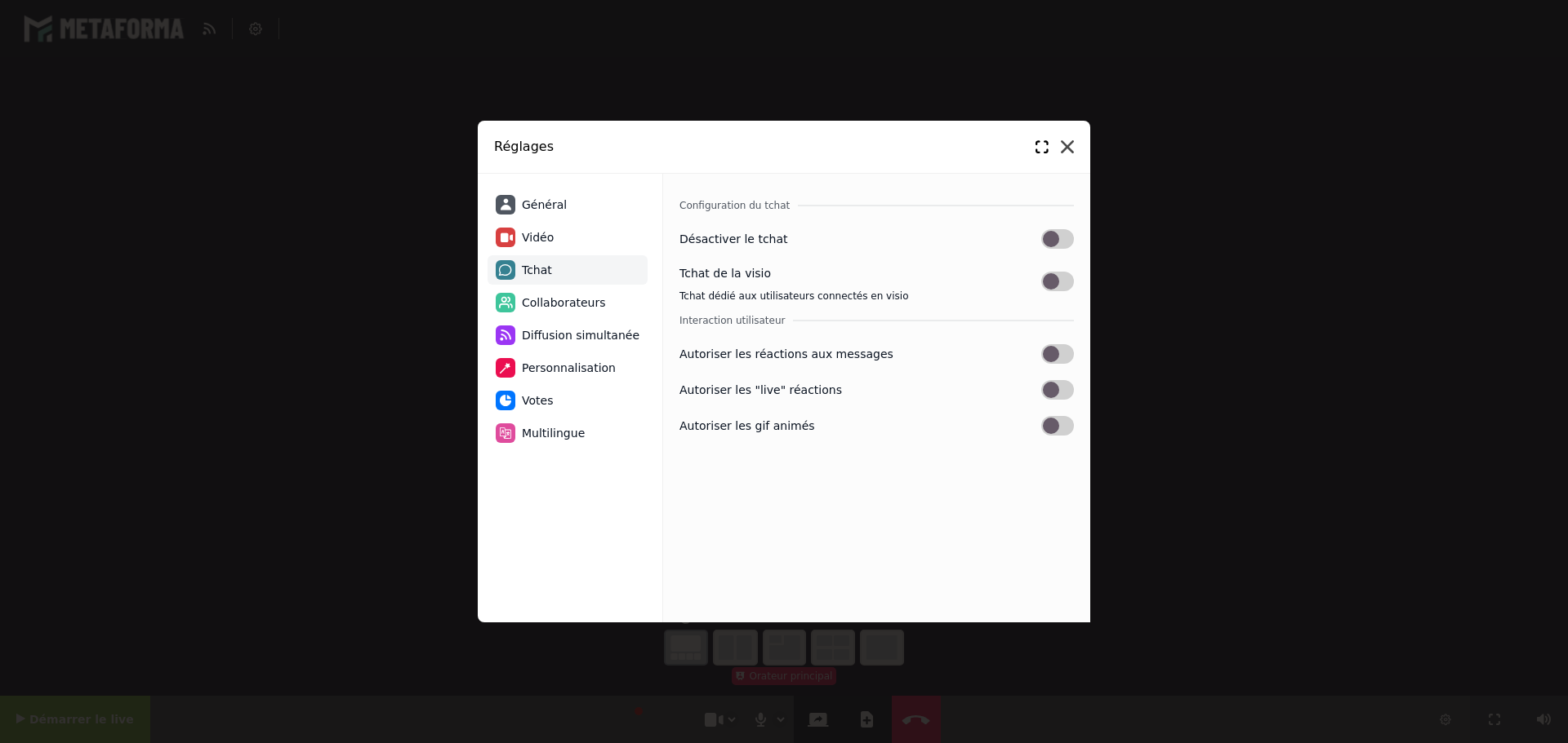
click at [1070, 151] on icon at bounding box center [1068, 147] width 14 height 14
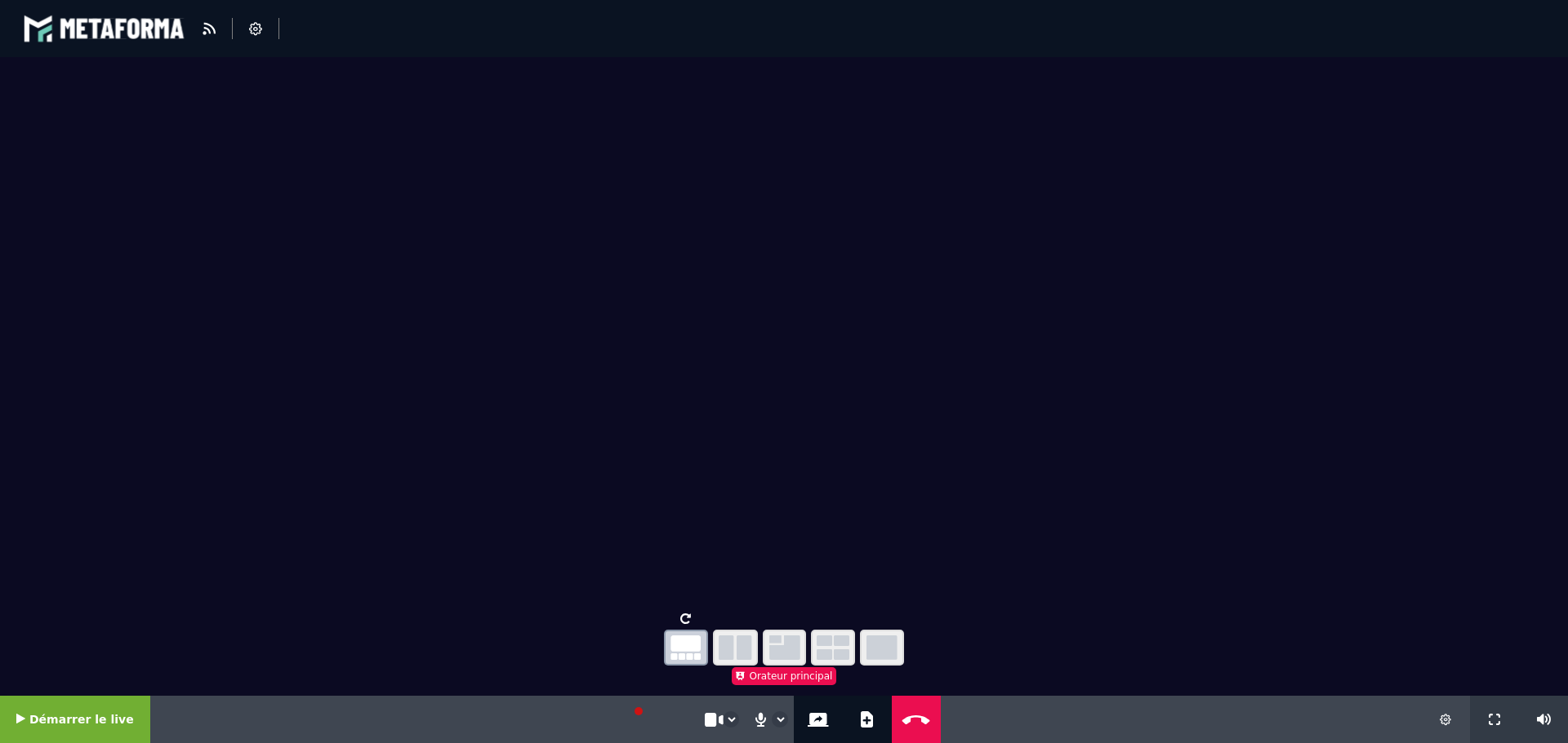
click at [1450, 714] on icon at bounding box center [1445, 720] width 12 height 12
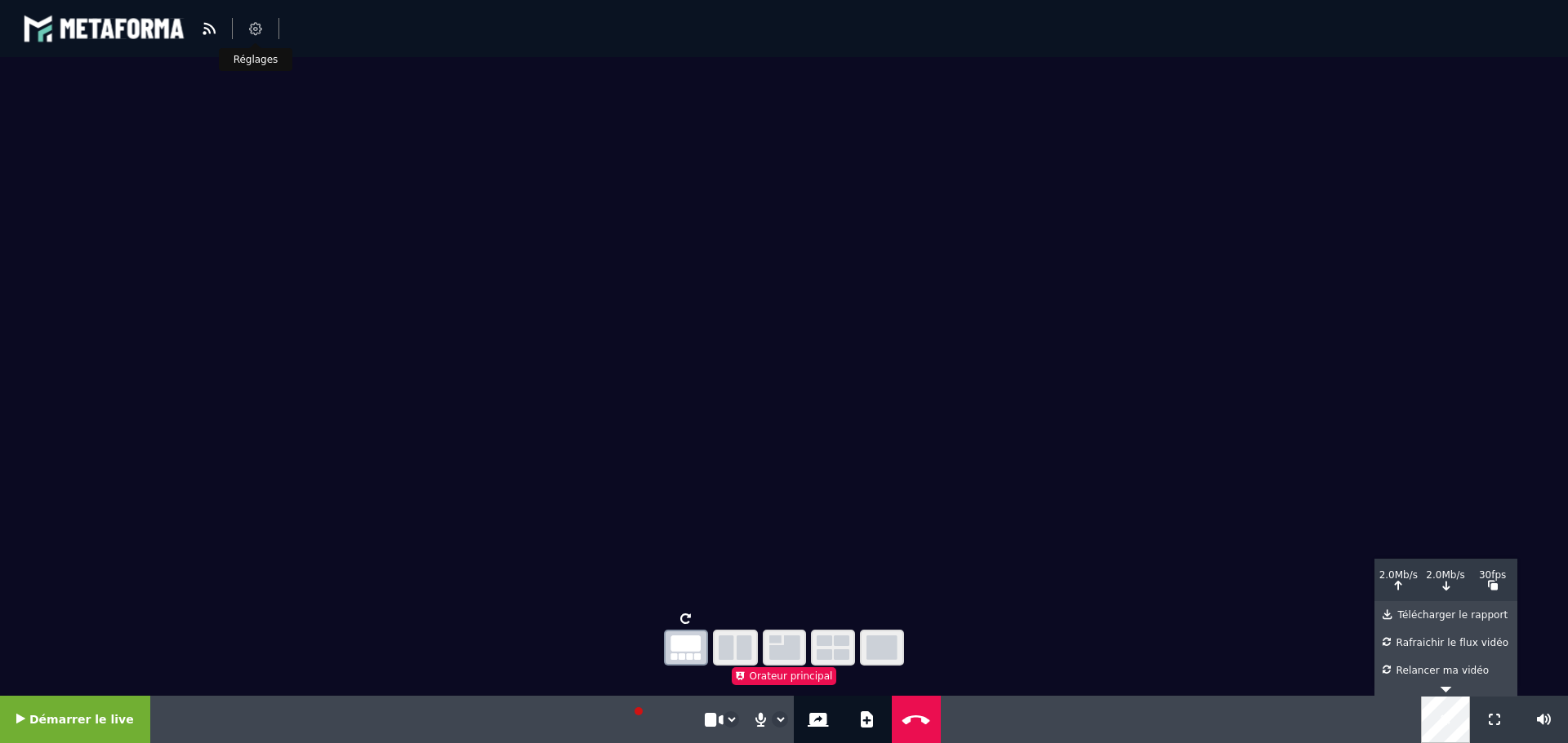
click at [257, 29] on icon at bounding box center [256, 29] width 14 height 14
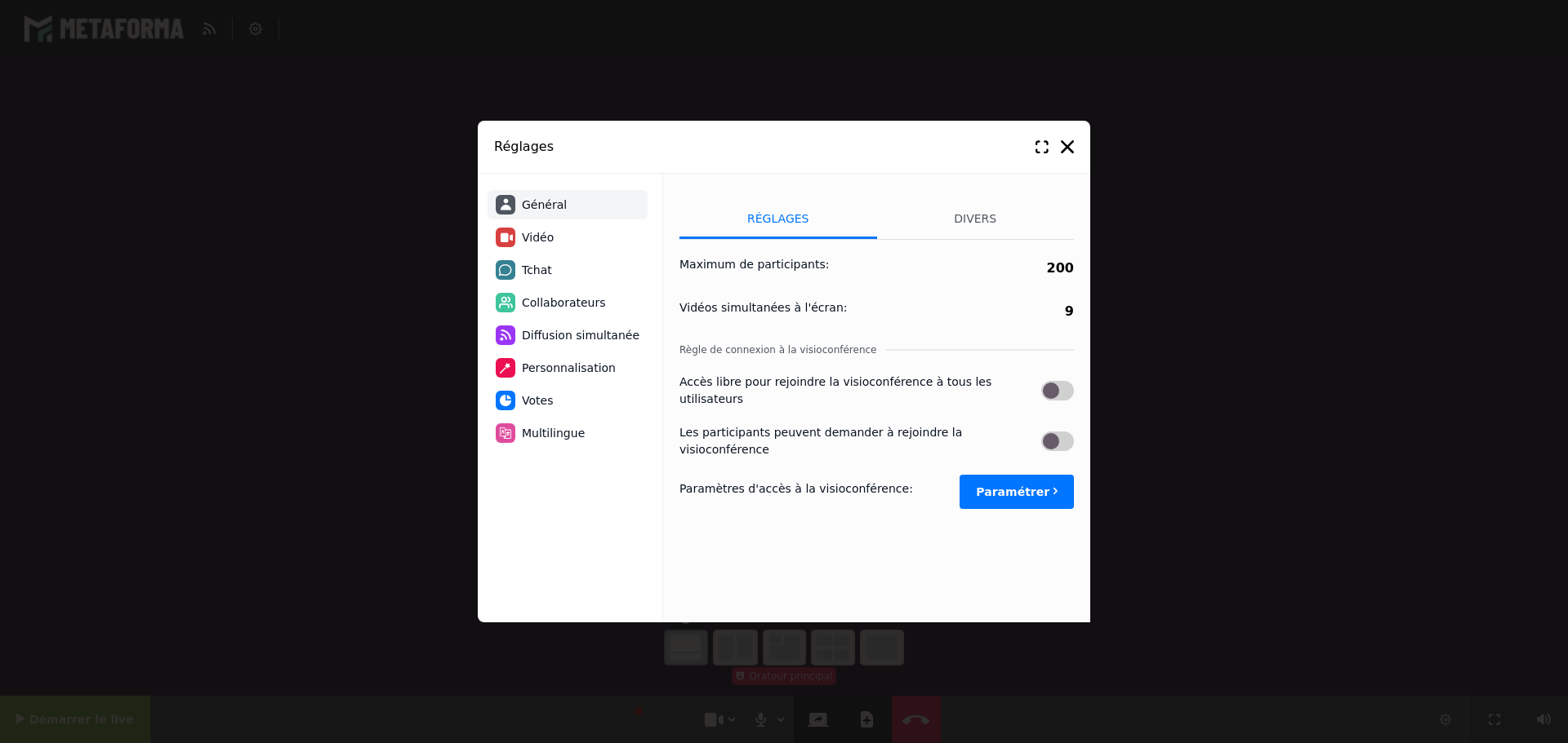
click at [543, 281] on li "Tchat" at bounding box center [568, 270] width 160 height 29
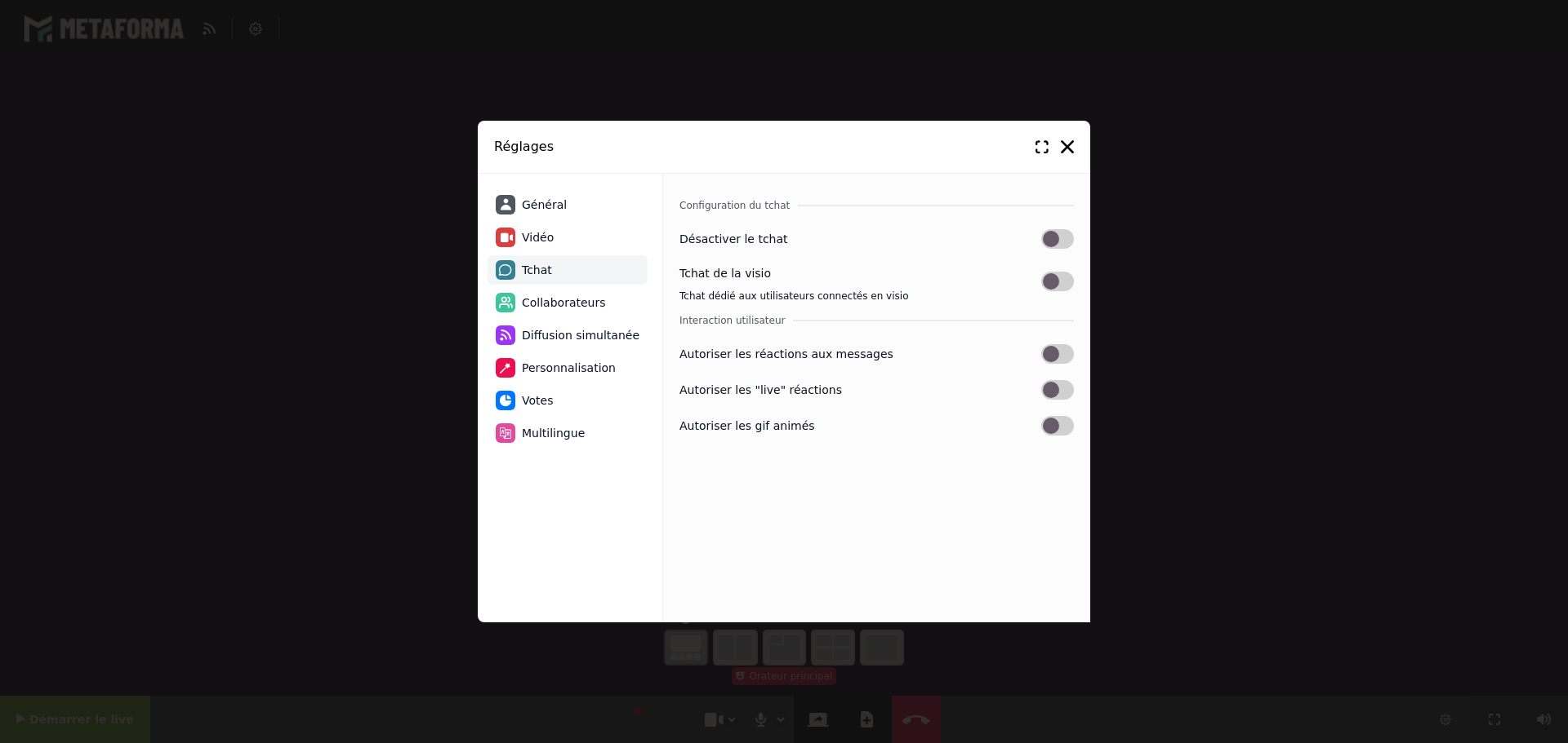
click at [1057, 241] on label at bounding box center [1057, 239] width 33 height 19
select select "**********"
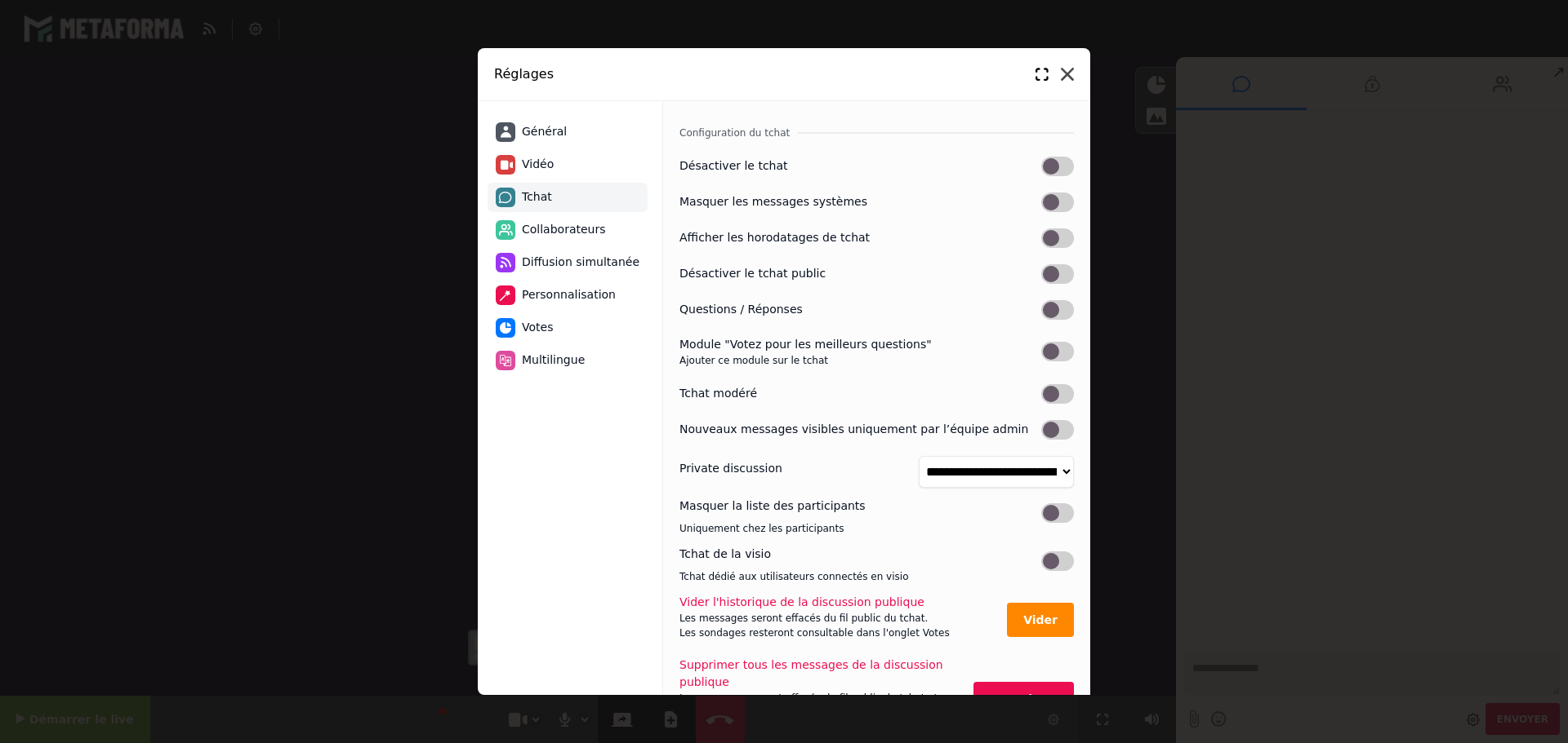
click at [1071, 72] on icon at bounding box center [1068, 74] width 14 height 14
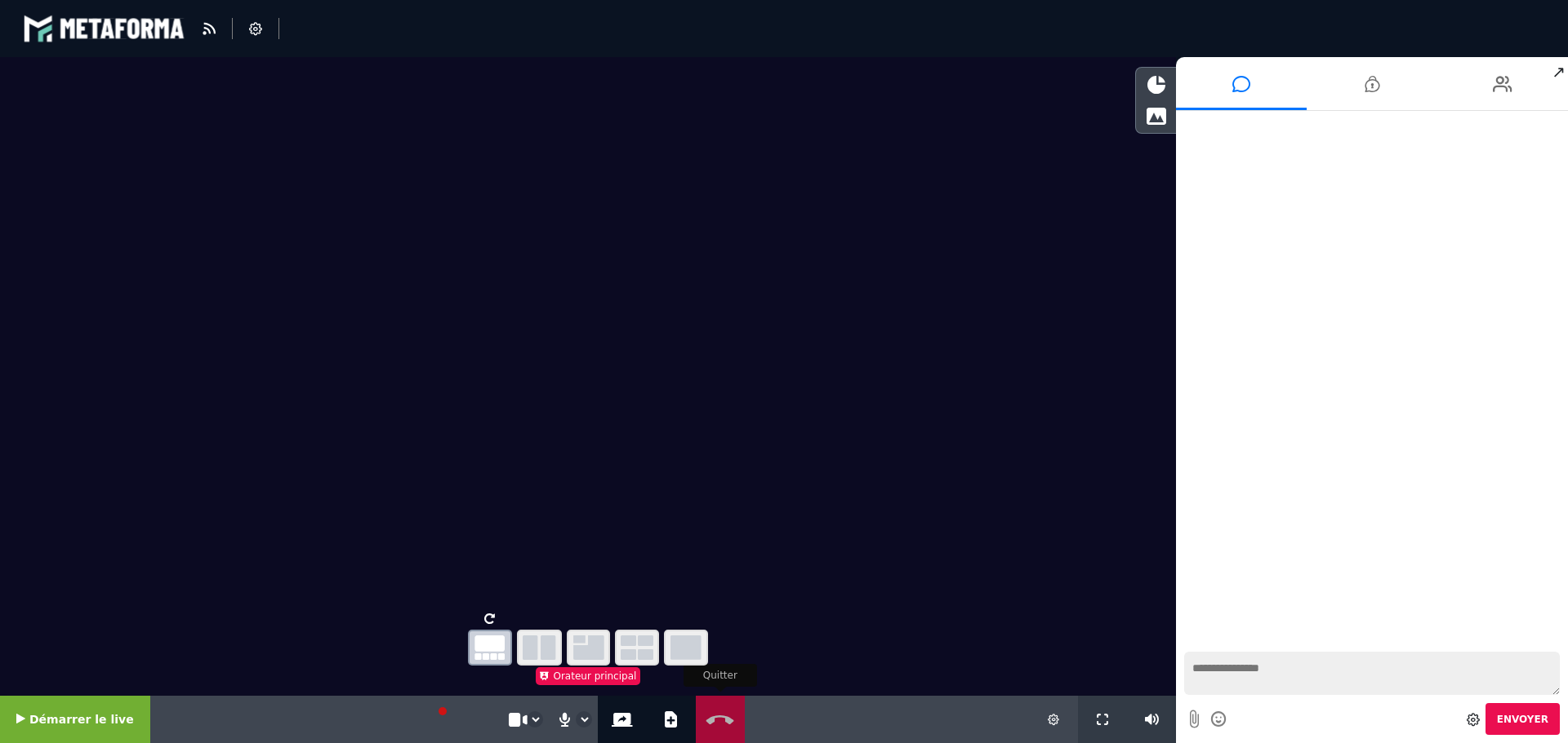
click at [704, 710] on button "Quitter" at bounding box center [719, 719] width 42 height 47
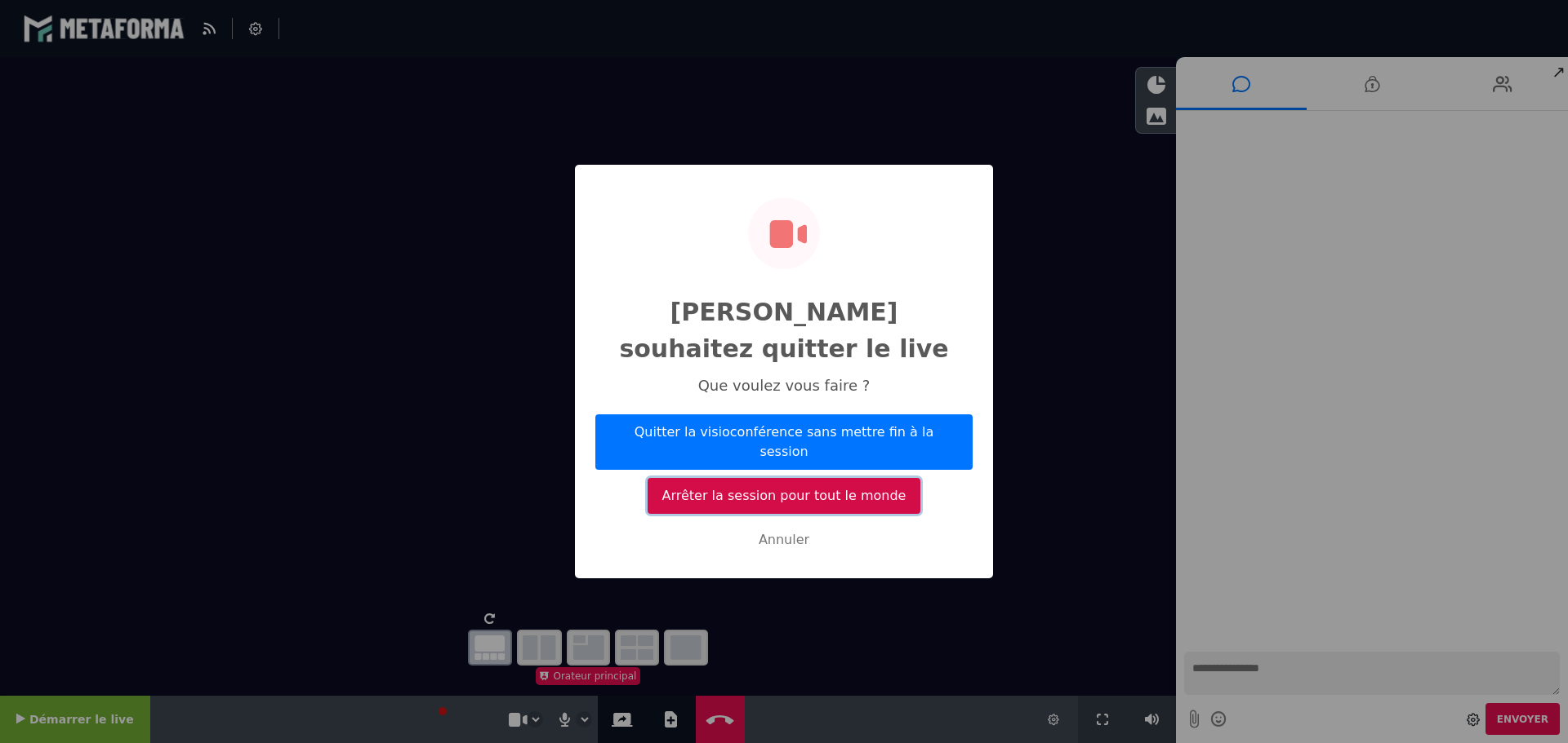
click at [764, 483] on button "Arrêter la session pour tout le monde" at bounding box center [784, 496] width 272 height 36
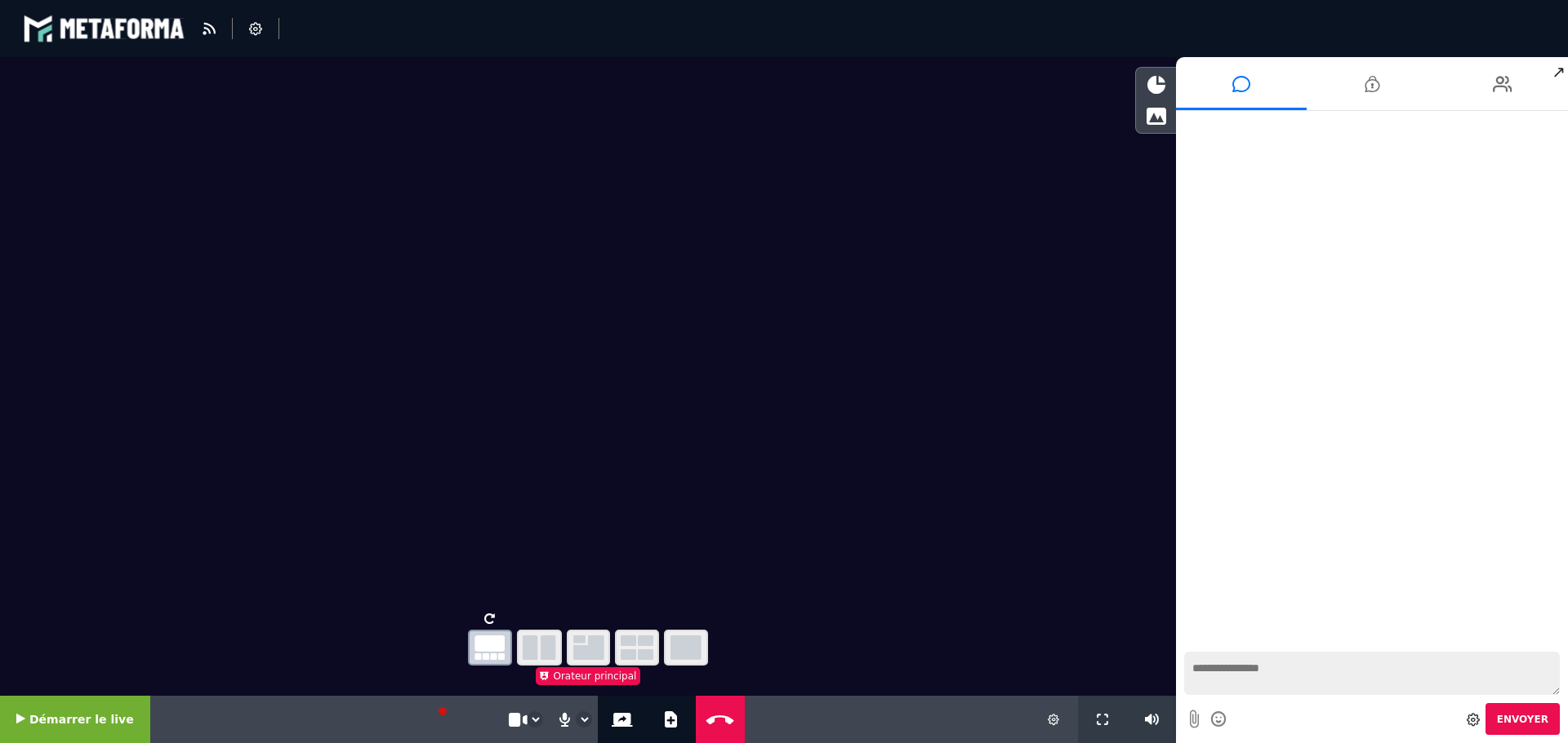
select select "****"
